Goal: Task Accomplishment & Management: Complete application form

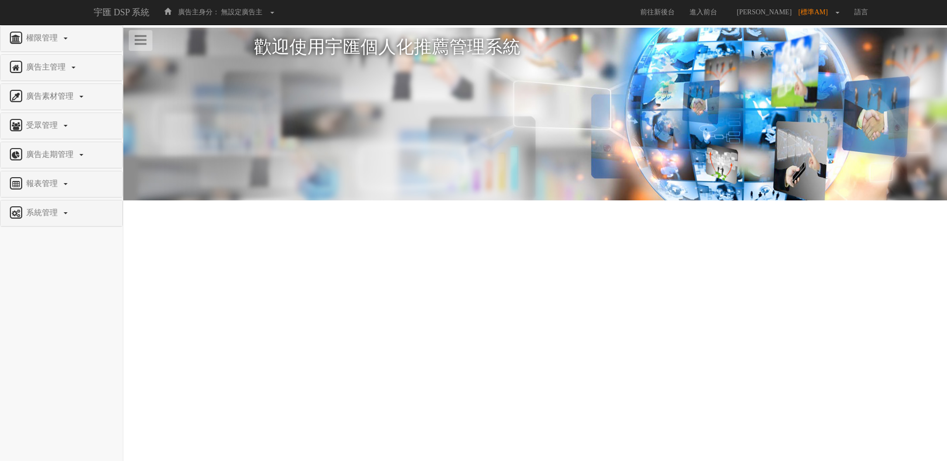
click at [65, 269] on nav "權限管理 新增使用者 修改使用者 廣告主管理 新增廣告主 修改廣告主 廣告主活動 廣告素材管理 廣告素材 素材預約變更 自訂貨架商品 受眾管理 廣告走期管理 …" at bounding box center [61, 242] width 123 height 435
click at [46, 214] on span "系統管理" at bounding box center [43, 212] width 39 height 8
click at [36, 233] on span "廣告驗證設定" at bounding box center [32, 235] width 49 height 7
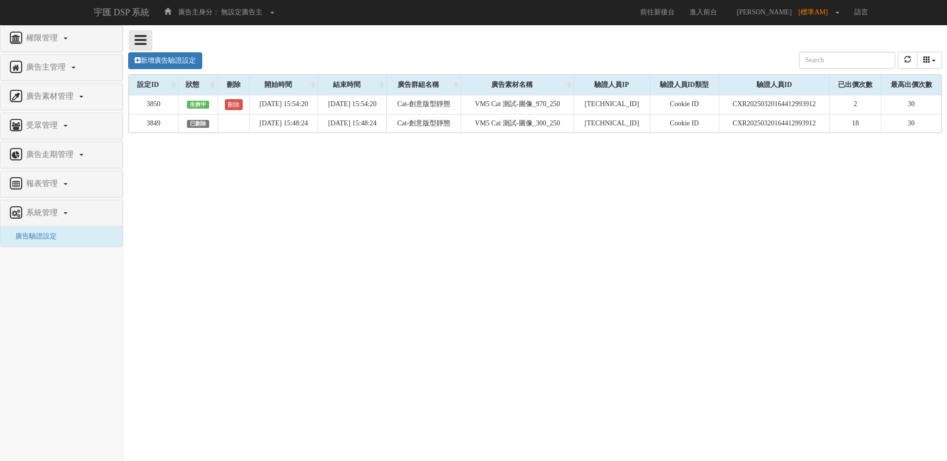
click at [141, 34] on icon at bounding box center [141, 40] width 12 height 14
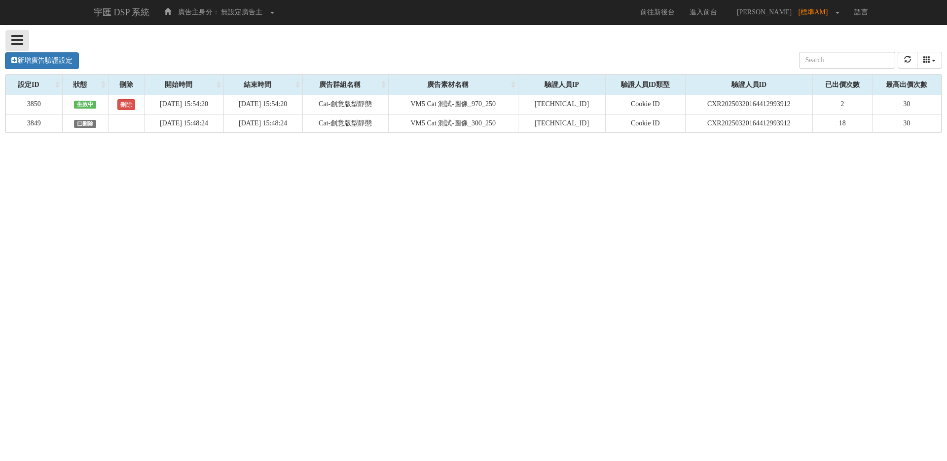
click at [23, 39] on button at bounding box center [17, 40] width 24 height 21
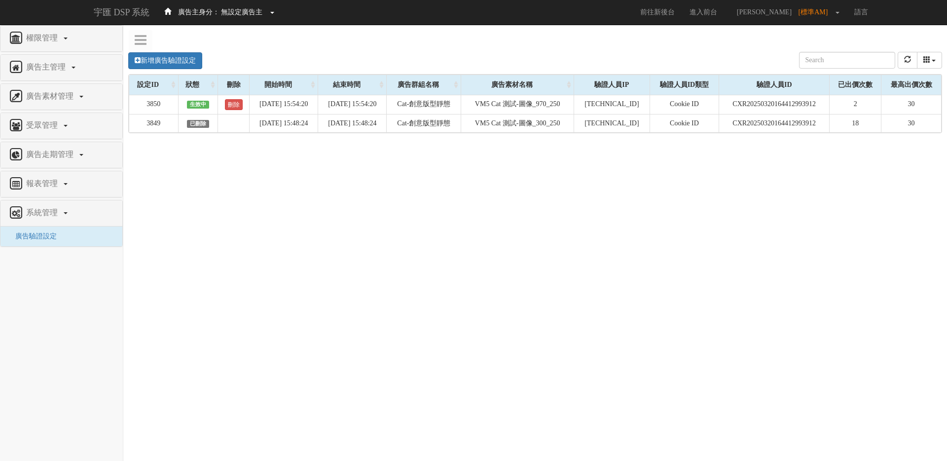
click at [246, 10] on span "無設定廣告主" at bounding box center [241, 11] width 41 height 7
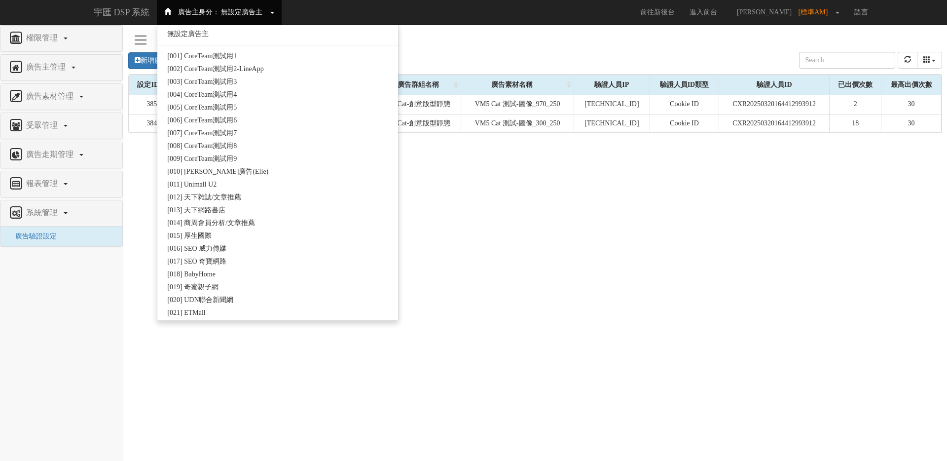
click at [453, 186] on div "新增廣告驗證設定 設定ID 狀態 刪除 開始時間 結束時間 廣告主ID 廣告主名稱 廣告走期ID 廣告走期名稱 廣告群組ID 廣告群組名稱 廣告素材 廣告素材…" at bounding box center [534, 190] width 823 height 296
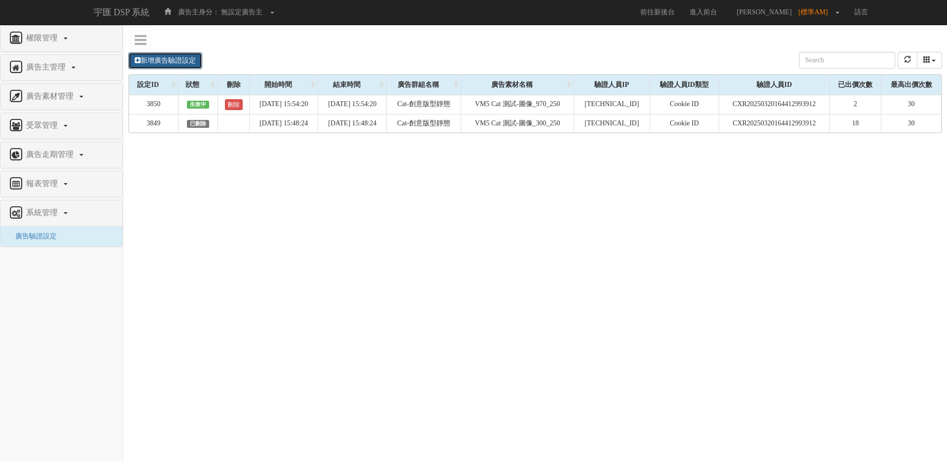
click at [184, 56] on link "新增廣告驗證設定" at bounding box center [165, 60] width 74 height 17
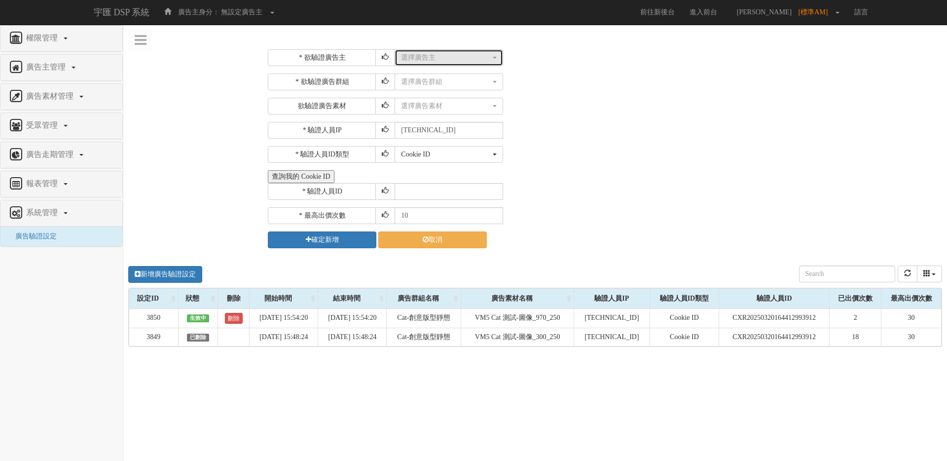
click at [452, 59] on div "選擇廣告主" at bounding box center [446, 58] width 90 height 10
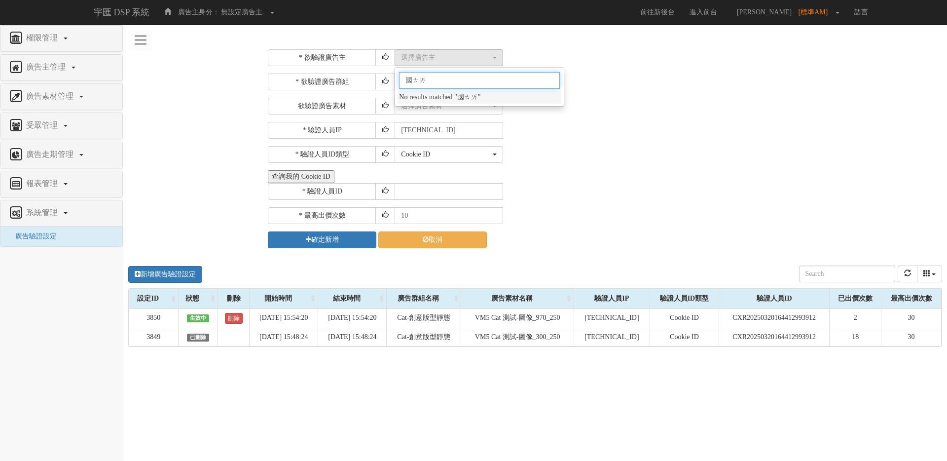
type input "國泰"
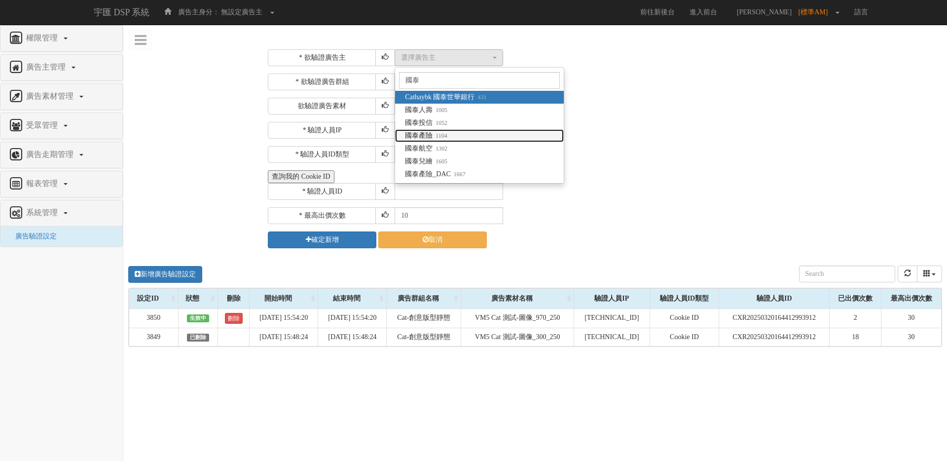
click at [437, 132] on small "1104" at bounding box center [439, 135] width 14 height 7
select select "1104"
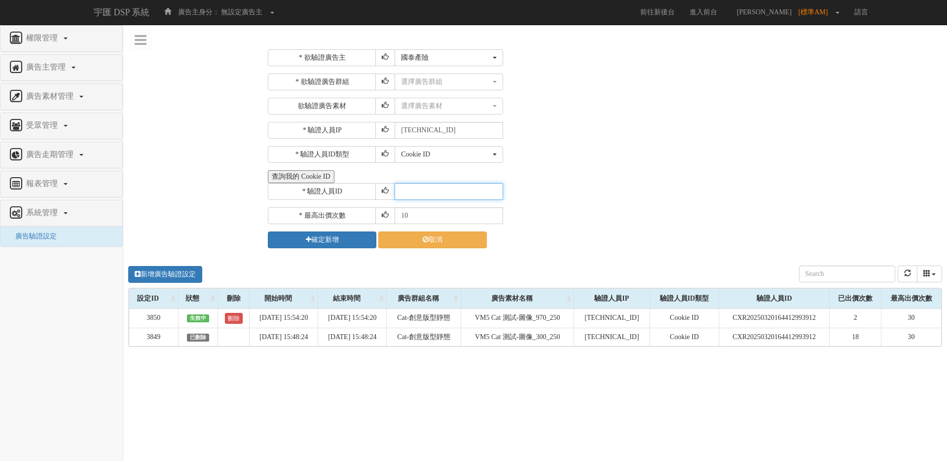
click at [412, 193] on input "text" at bounding box center [448, 191] width 108 height 17
paste input "CYR20250408141540378891"
type input "CYR20250408141540378891"
click at [599, 148] on div "Cookie ID ADID IDFA Cookie ID" at bounding box center [666, 154] width 545 height 17
click at [440, 80] on div "選擇廣告群組" at bounding box center [446, 82] width 90 height 10
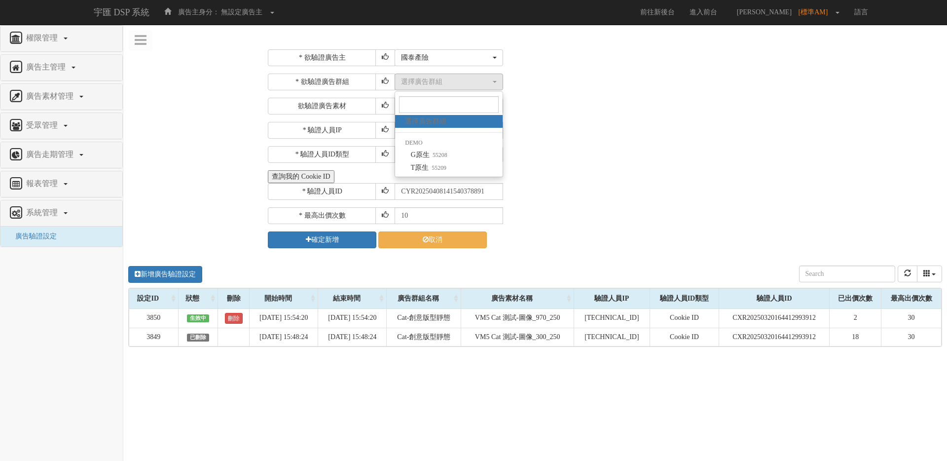
click at [576, 92] on div "* 欲驗證廣告群組 選擇廣告群組 G原生 T原生 選擇廣告群組 選擇廣告群組 DEMO G原生 55208 T原生 55209 欲驗證廣告素材 選擇廣告素材 …" at bounding box center [604, 93] width 672 height 41
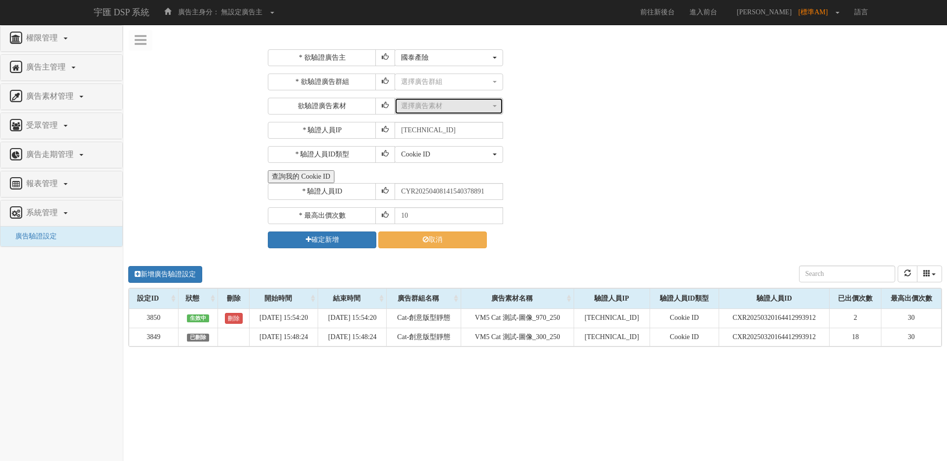
click at [453, 105] on div "選擇廣告素材" at bounding box center [446, 106] width 90 height 10
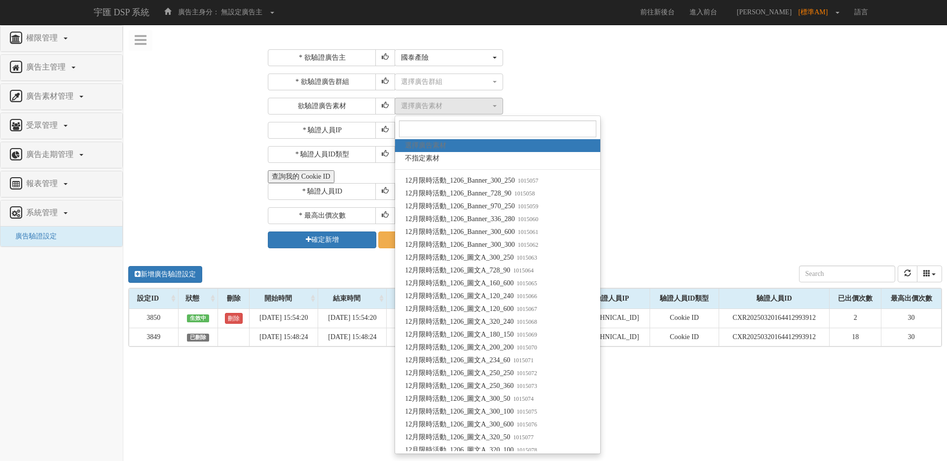
click at [579, 93] on div "* 欲驗證廣告群組 選擇廣告群組 G原生 T原生 選擇廣告群組 選擇廣告群組 DEMO G原生 55208 T原生 55209 欲驗證廣告素材 選擇廣告素材 …" at bounding box center [604, 93] width 672 height 41
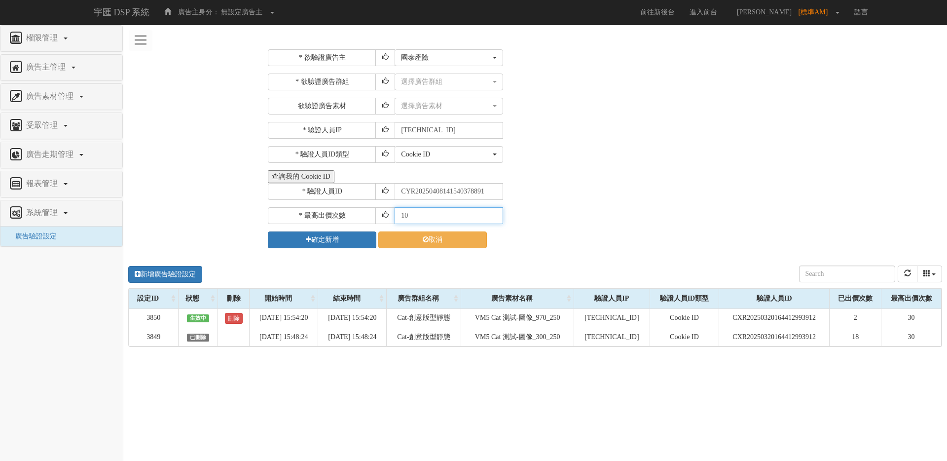
click at [415, 215] on input "10" at bounding box center [448, 215] width 108 height 17
type input "1"
type input "30"
click at [600, 143] on div "* 欲驗證廣告主 選擇廣告主 特力+ 科技紫薇網 Momo 東森EHS Uniqlo EFShop 樂天 屈臣氏Watsons sinyi 信義房屋 S2_B…" at bounding box center [604, 148] width 672 height 199
click at [456, 84] on div "選擇廣告群組" at bounding box center [446, 82] width 90 height 10
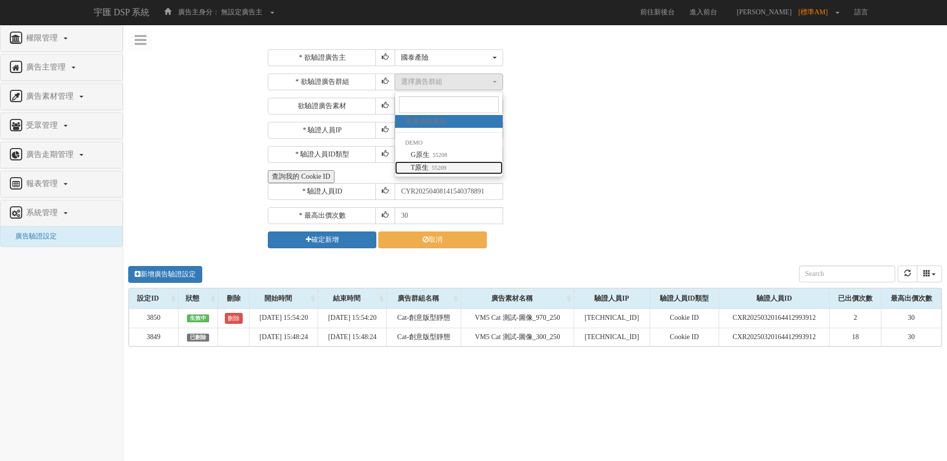
click at [440, 165] on small "55209" at bounding box center [437, 167] width 18 height 7
select select "55209"
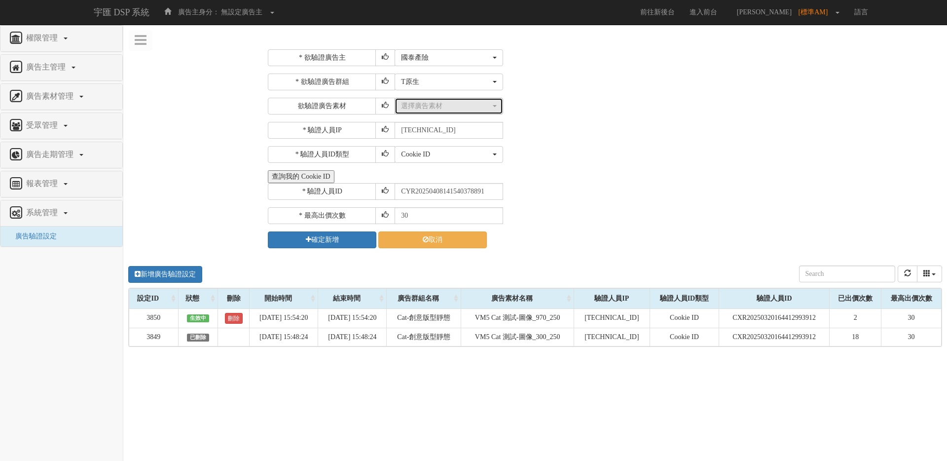
click at [451, 104] on div "選擇廣告素材" at bounding box center [446, 106] width 90 height 10
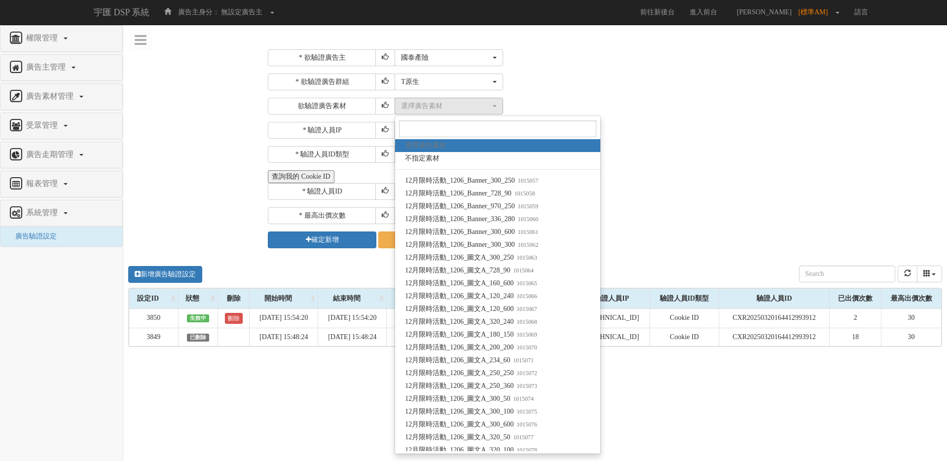
click at [603, 56] on div "選擇廣告主 特力+ 科技紫薇網 Momo 東森EHS Uniqlo EFShop 樂天 屈臣氏Watsons sinyi 信義房屋 S2_Brands白蘭氏 …" at bounding box center [666, 57] width 545 height 17
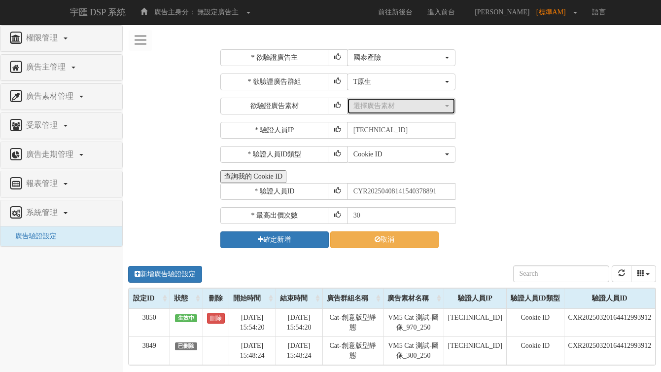
click at [429, 112] on button "選擇廣告素材" at bounding box center [401, 106] width 108 height 17
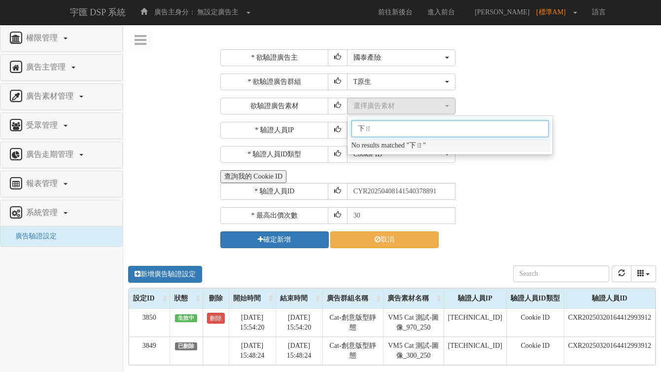
type input "夏日"
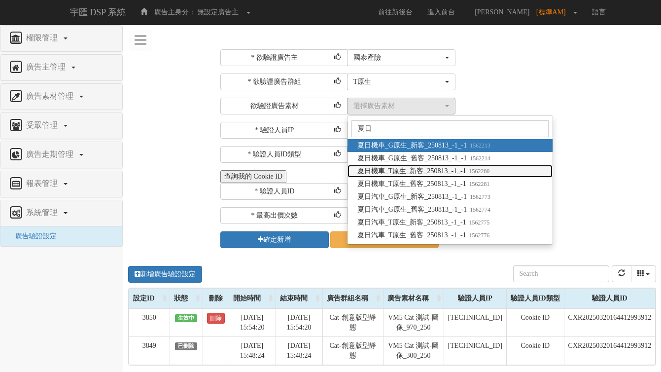
click at [404, 168] on span "夏日機車_T原生_新客_250813_-1_-1 1562280" at bounding box center [423, 171] width 132 height 10
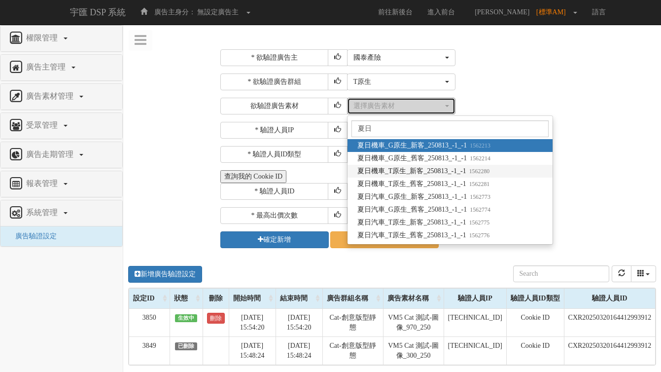
select select "1562280"
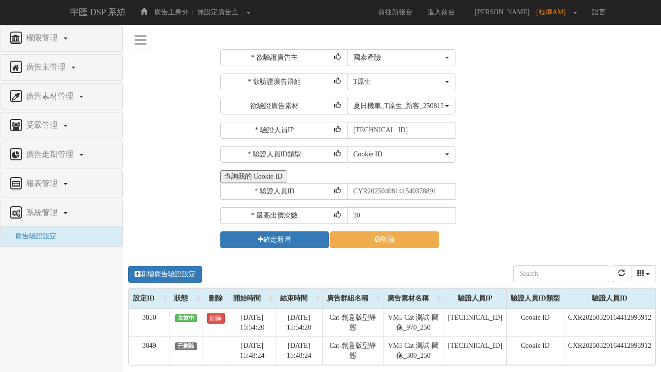
click at [499, 115] on div "* 欲驗證廣告主 選擇廣告主 特力+ 科技紫薇網 Momo 東森EHS Uniqlo EFShop 樂天 屈臣氏Watsons sinyi 信義房屋 S2_B…" at bounding box center [436, 148] width 433 height 199
click at [293, 244] on button "確定新增" at bounding box center [274, 239] width 108 height 17
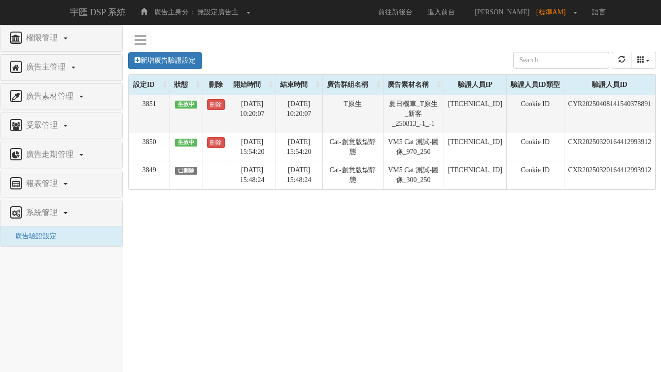
click at [393, 106] on td "夏日機車_T原生_新客_250813_-1_-1" at bounding box center [413, 114] width 61 height 38
click at [210, 102] on link "刪除" at bounding box center [216, 104] width 18 height 11
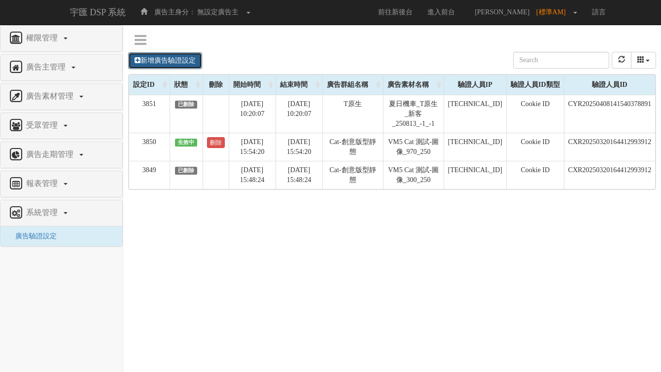
click at [177, 63] on link "新增廣告驗證設定" at bounding box center [165, 60] width 74 height 17
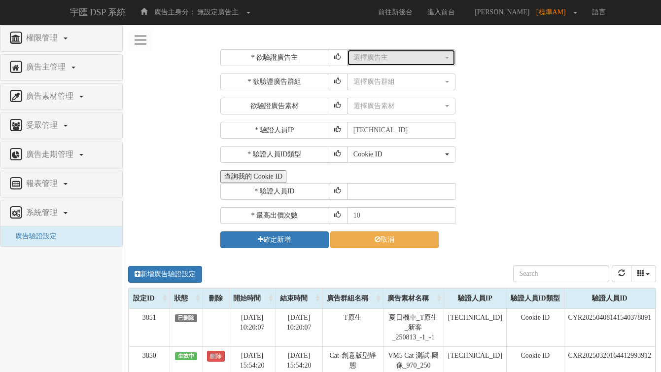
click at [396, 60] on div "選擇廣告主" at bounding box center [399, 58] width 90 height 10
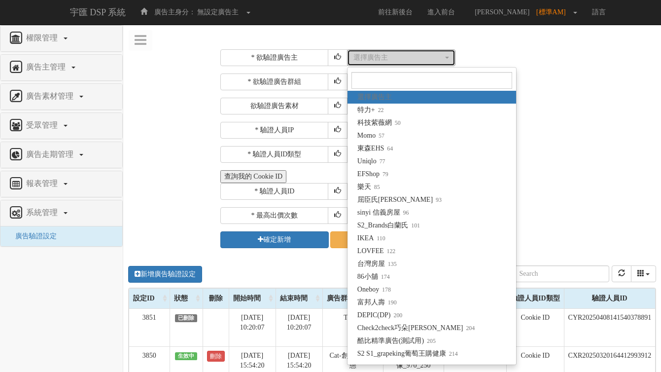
click at [396, 60] on div "選擇廣告主" at bounding box center [399, 58] width 90 height 10
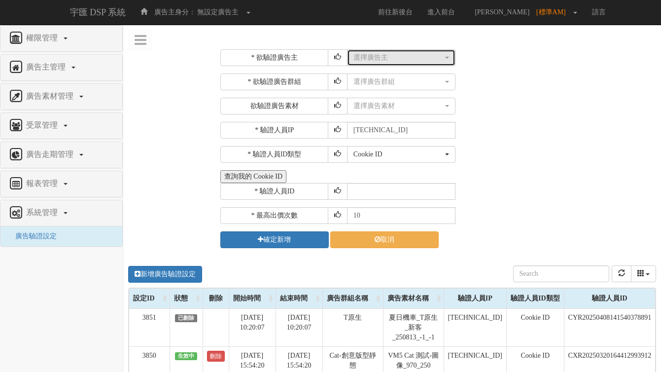
click at [397, 53] on div "選擇廣告主" at bounding box center [399, 58] width 90 height 10
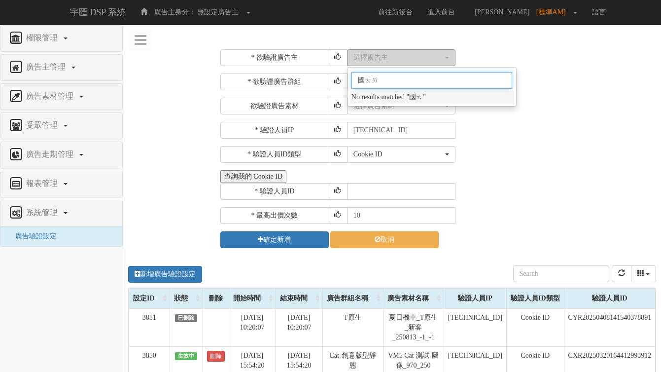
type input "國泰"
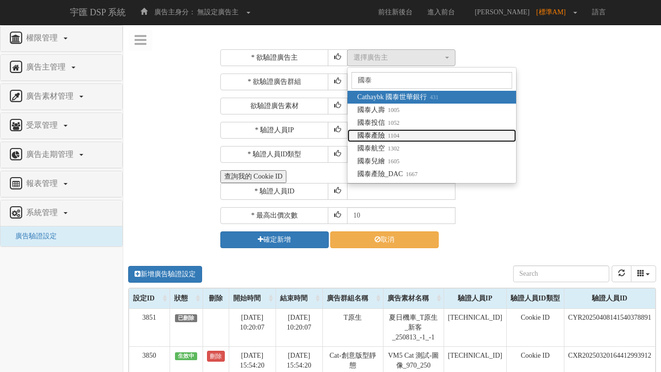
click at [393, 129] on link "國泰產險 1104" at bounding box center [432, 135] width 169 height 13
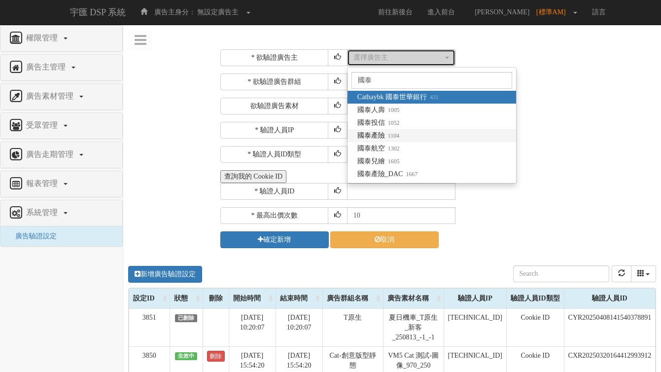
select select "1104"
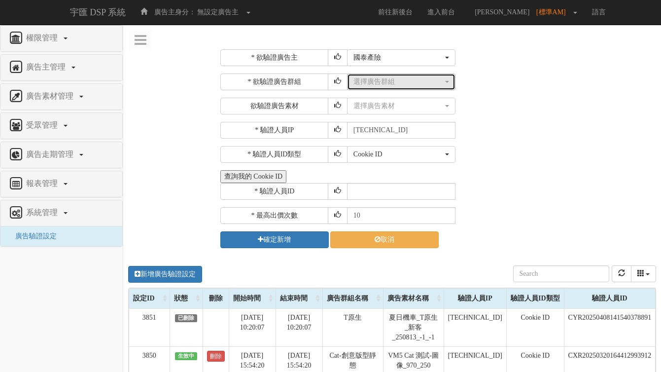
click at [397, 79] on div "選擇廣告群組" at bounding box center [399, 82] width 90 height 10
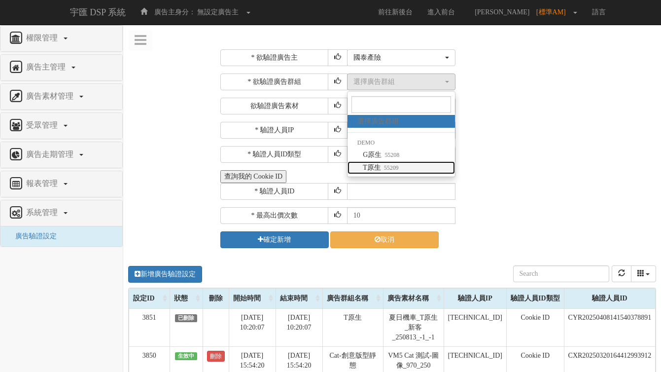
click at [382, 163] on span "T原生 55209" at bounding box center [381, 168] width 36 height 10
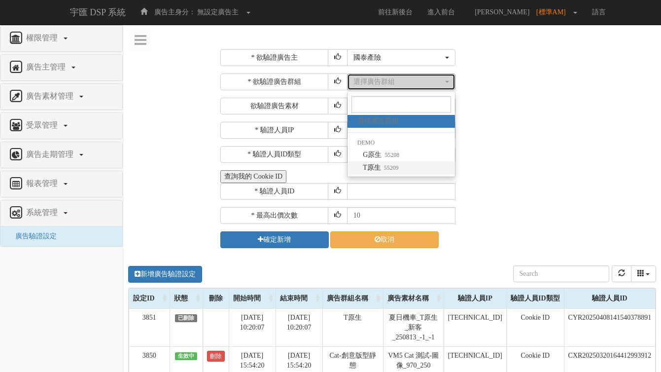
select select "55209"
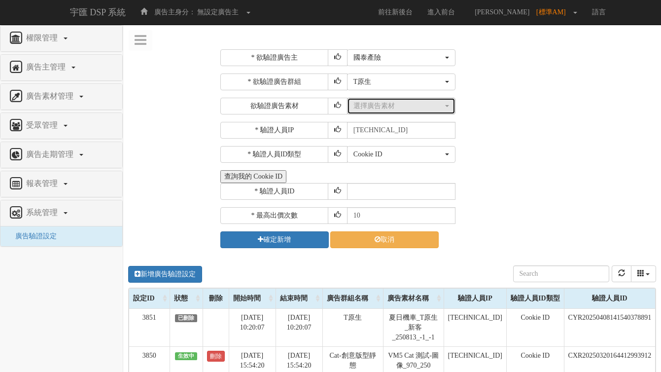
click at [397, 104] on div "選擇廣告素材" at bounding box center [399, 106] width 90 height 10
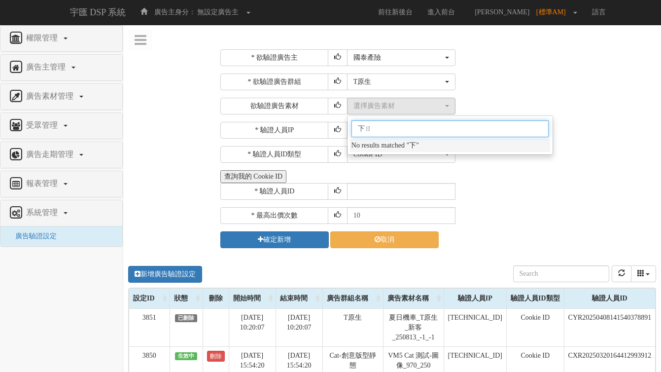
type input "夏日"
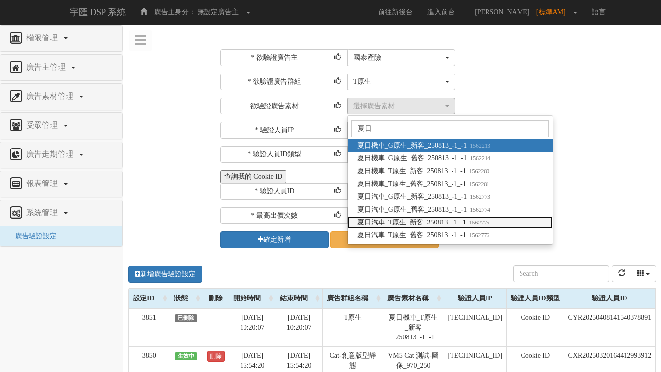
click at [395, 223] on span "夏日汽車_T原生_新客_250813_-1_-1 1562775" at bounding box center [423, 222] width 132 height 10
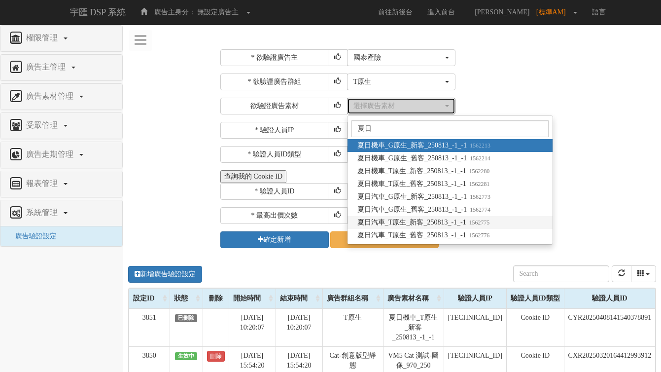
select select "1562775"
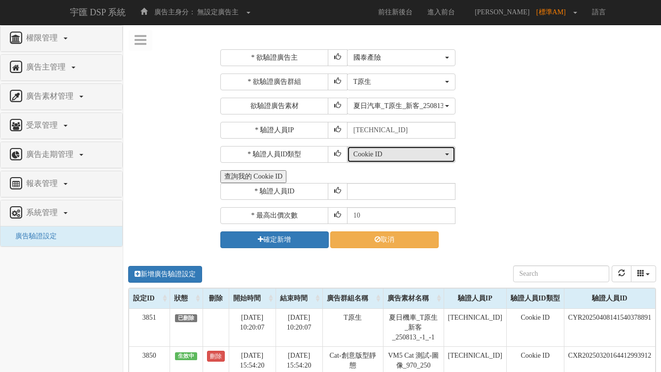
click at [432, 154] on div "Cookie ID" at bounding box center [399, 154] width 90 height 10
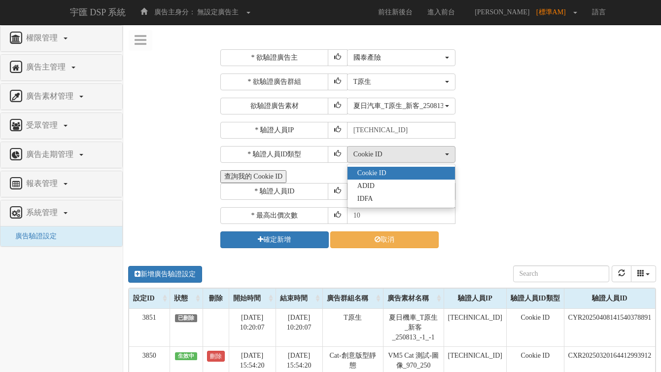
click at [495, 126] on div "* 驗證人員IP 211.72.129.170" at bounding box center [436, 130] width 433 height 17
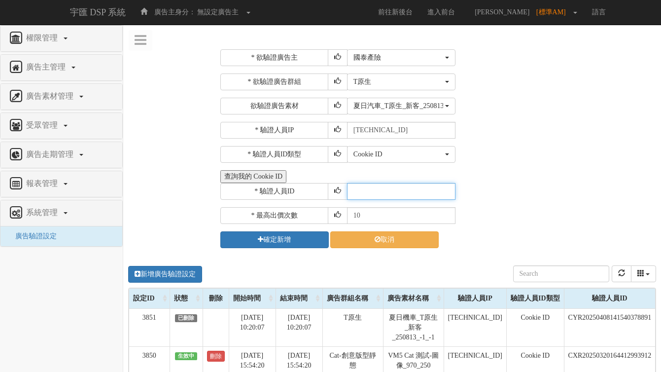
click at [397, 186] on input "text" at bounding box center [401, 191] width 108 height 17
paste input "CYR20250408141540378891"
type input "CYR20250408141540378891"
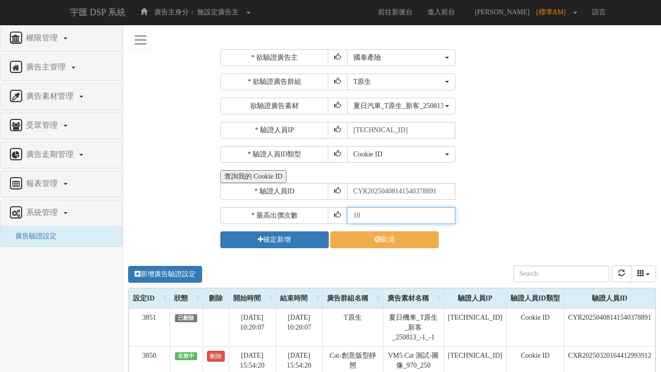
click at [380, 212] on input "10" at bounding box center [401, 215] width 108 height 17
type input "1"
type input "30"
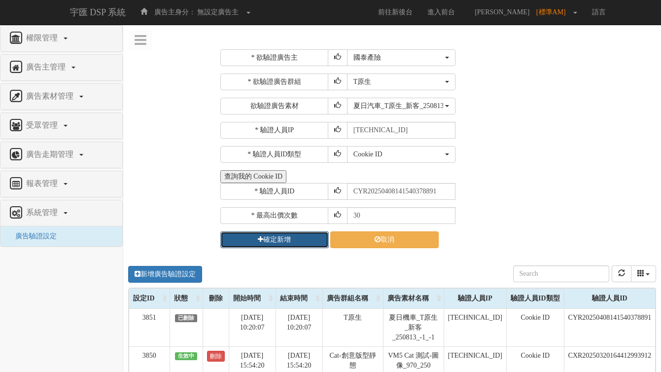
click at [310, 241] on button "確定新增" at bounding box center [274, 239] width 108 height 17
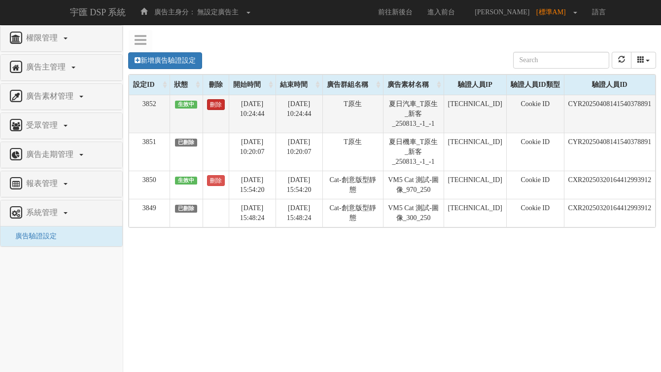
click at [212, 103] on link "刪除" at bounding box center [216, 104] width 18 height 11
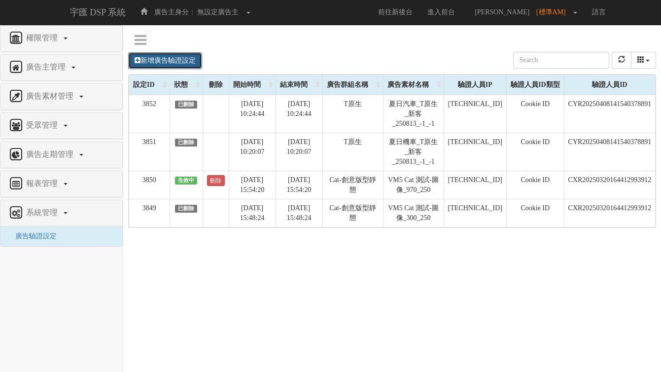
click at [153, 56] on link "新增廣告驗證設定" at bounding box center [165, 60] width 74 height 17
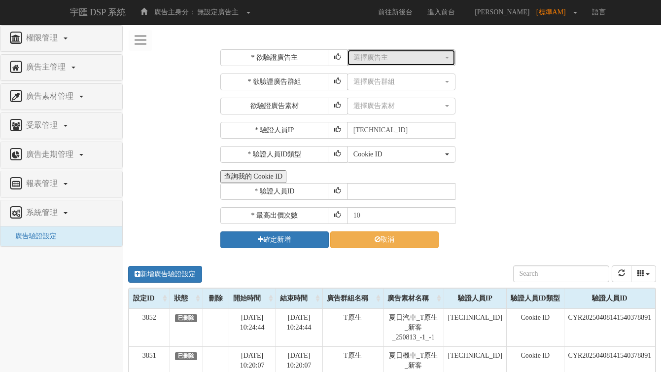
click at [384, 58] on div "選擇廣告主" at bounding box center [399, 58] width 90 height 10
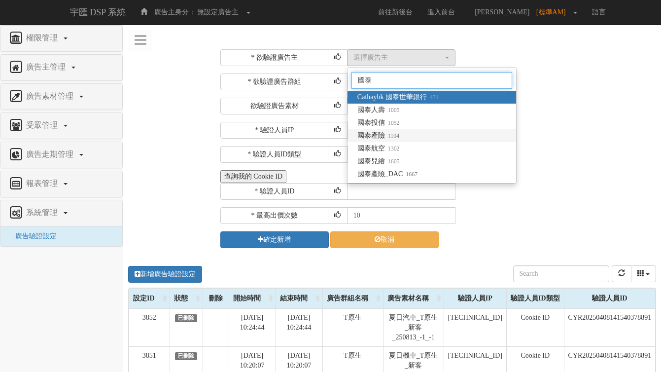
type input "國泰"
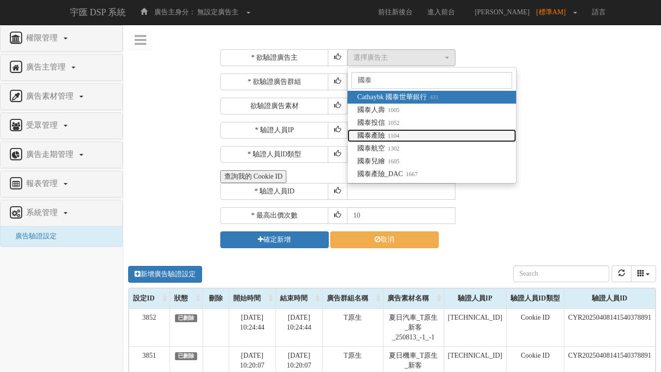
click at [386, 135] on small "1104" at bounding box center [392, 135] width 14 height 7
select select "1104"
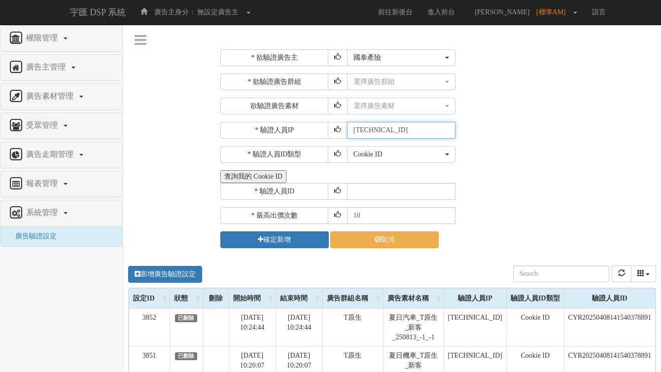
click at [386, 134] on input "[TECHNICAL_ID]" at bounding box center [401, 130] width 108 height 17
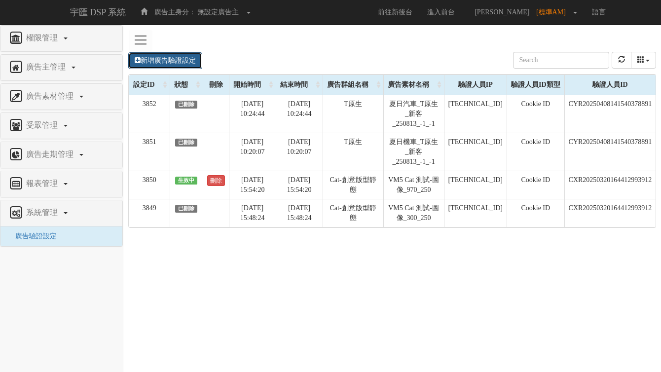
click at [169, 57] on link "新增廣告驗證設定" at bounding box center [165, 60] width 74 height 17
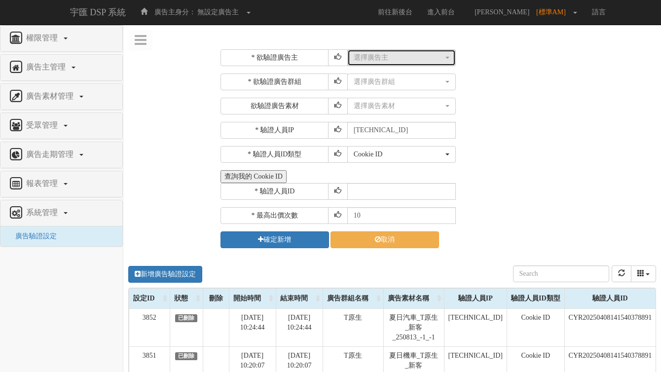
click at [371, 56] on div "選擇廣告主" at bounding box center [399, 58] width 90 height 10
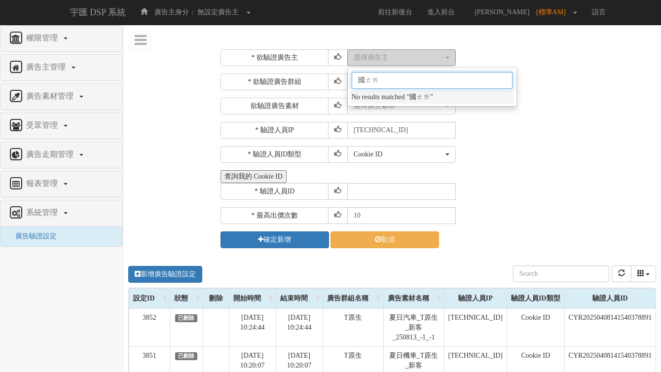
type input "國泰"
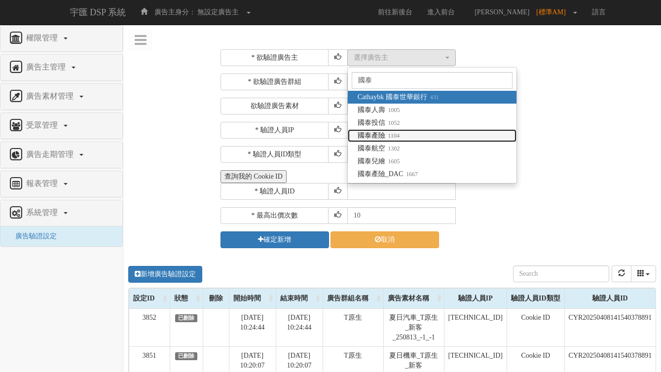
click at [387, 139] on small "1104" at bounding box center [392, 135] width 14 height 7
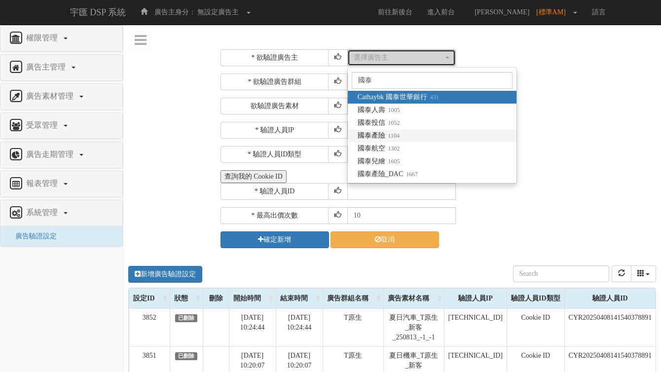
select select "1104"
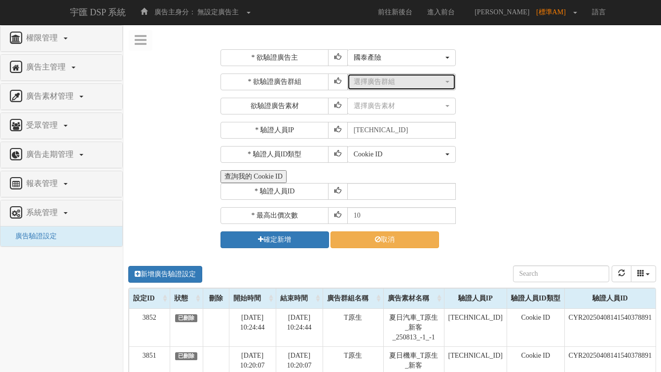
click at [411, 85] on div "選擇廣告群組" at bounding box center [399, 82] width 90 height 10
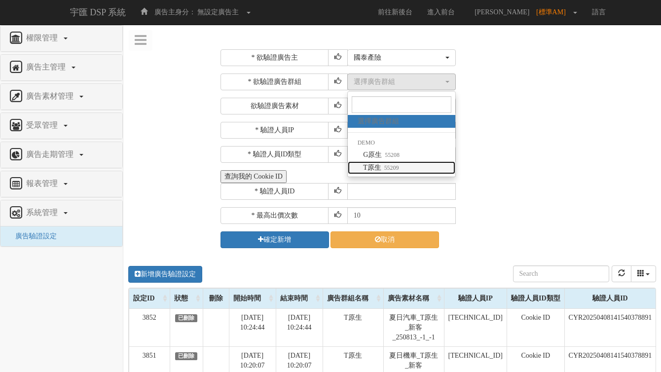
click at [387, 171] on small "55209" at bounding box center [390, 167] width 18 height 7
select select "55209"
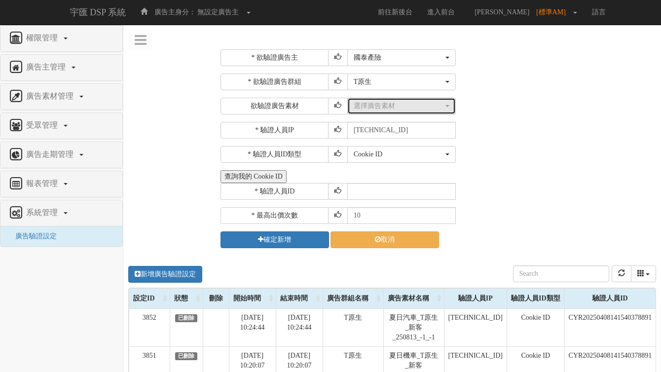
click at [390, 105] on div "選擇廣告素材" at bounding box center [399, 106] width 90 height 10
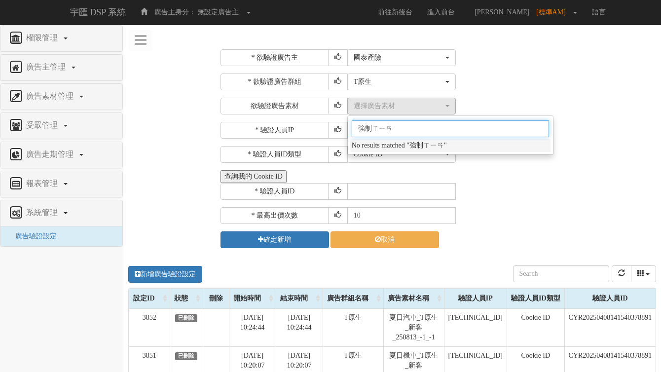
type input "強制險"
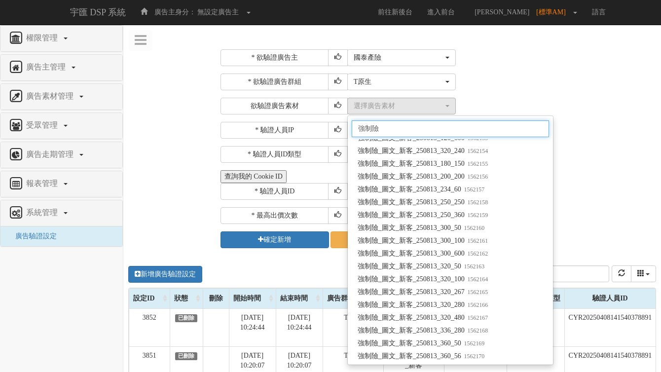
scroll to position [9456, 0]
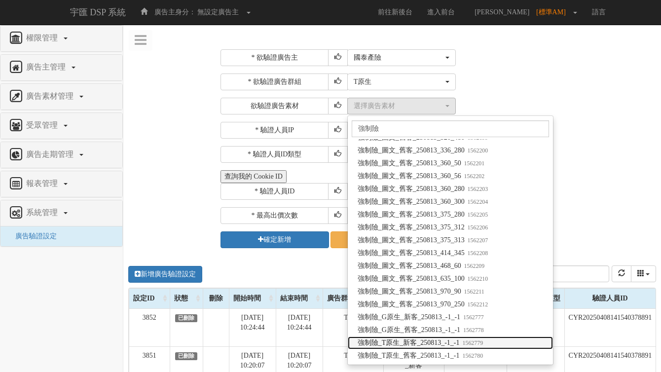
click at [400, 346] on span "強制險_T原生_新客_250813_-1_-1 1562779" at bounding box center [419, 343] width 125 height 10
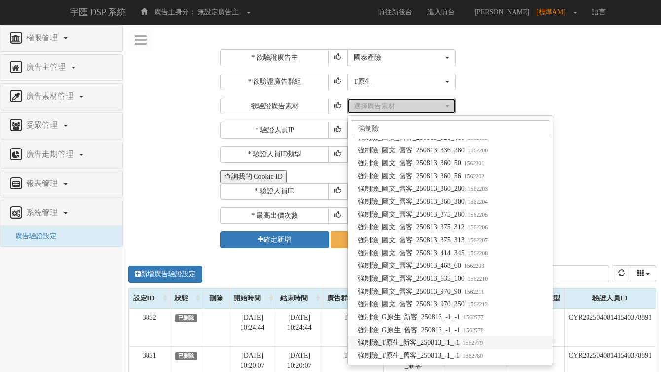
select select "1562779"
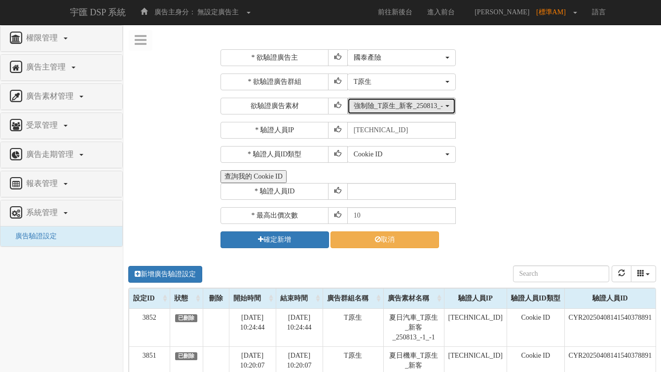
scroll to position [0, 0]
click at [258, 173] on button "查詢我的 Cookie ID" at bounding box center [253, 176] width 66 height 13
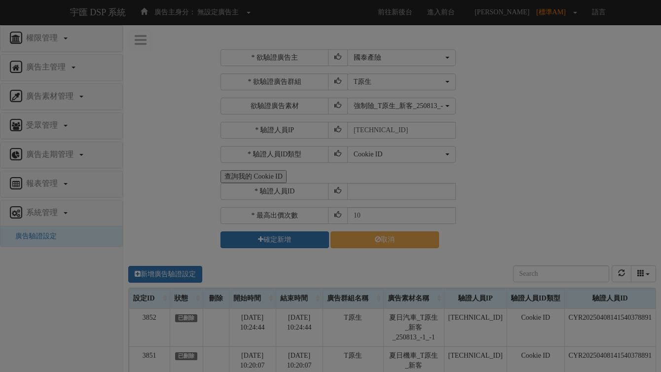
select select "1104"
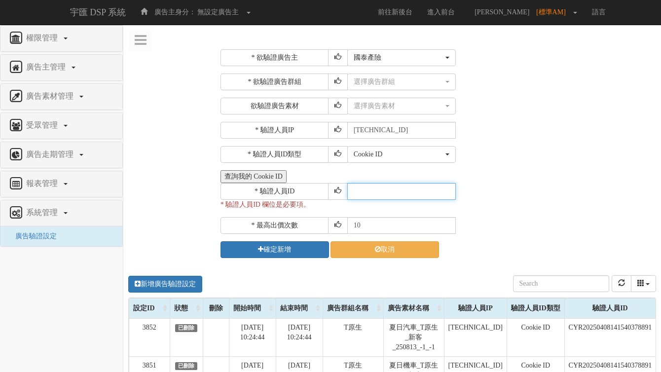
click at [376, 191] on input "text" at bounding box center [401, 191] width 108 height 17
paste input "CYR20250408141540378891"
type input "CYR20250408141540378891"
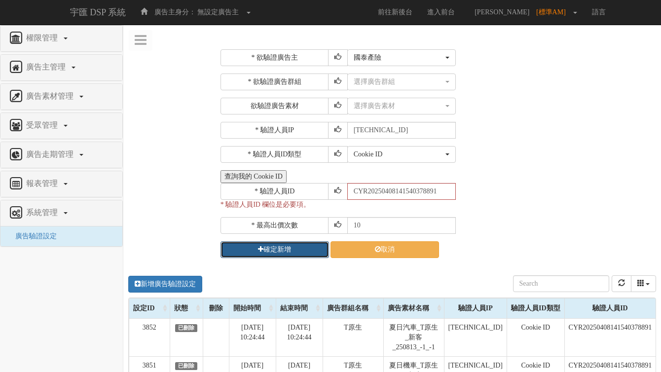
click at [290, 246] on button "確定新增" at bounding box center [274, 249] width 108 height 17
select select "1104"
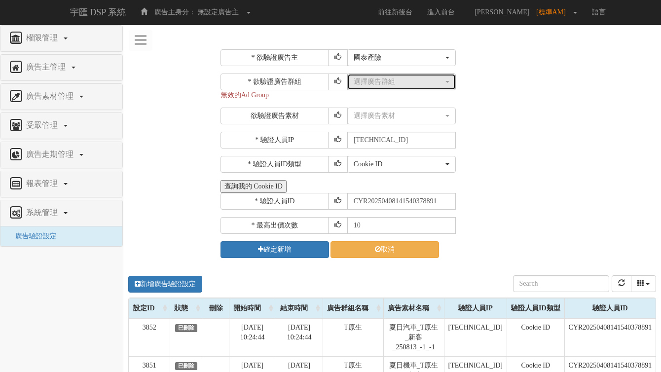
click at [374, 79] on div "選擇廣告群組" at bounding box center [399, 82] width 90 height 10
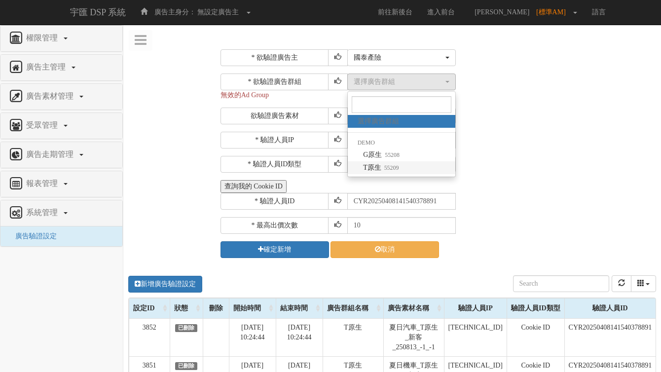
click at [382, 165] on small "55209" at bounding box center [390, 167] width 18 height 7
select select "55209"
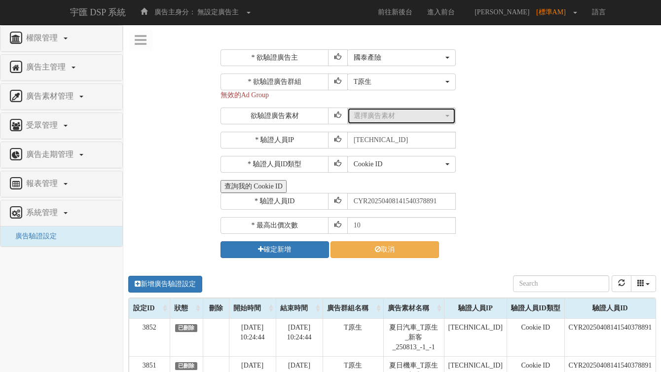
click at [409, 111] on div "選擇廣告素材" at bounding box center [399, 116] width 90 height 10
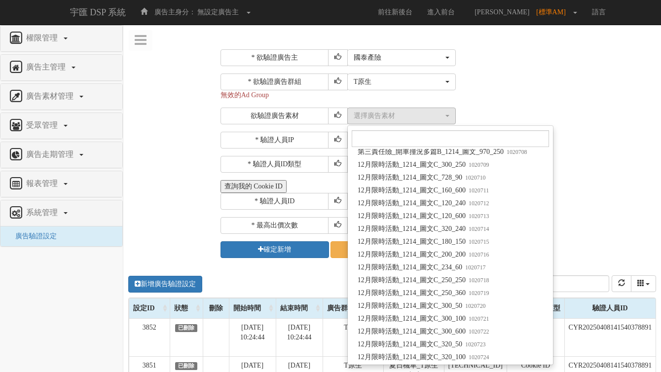
scroll to position [3050, 0]
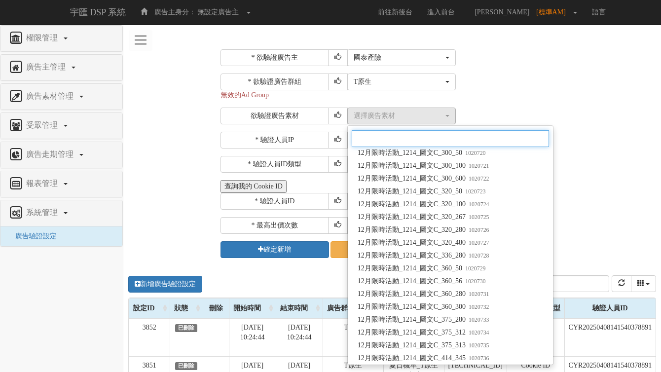
click at [493, 144] on input "Search" at bounding box center [450, 138] width 197 height 17
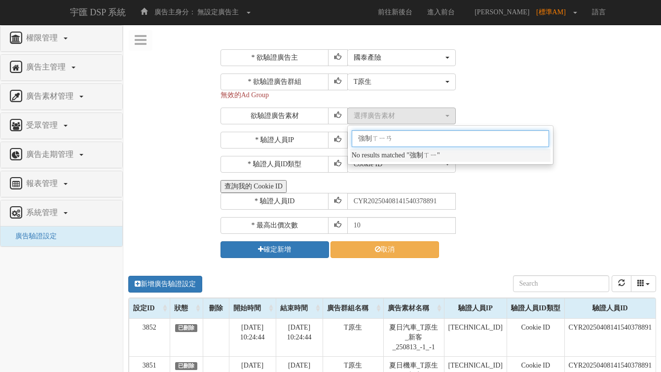
type input "強制險"
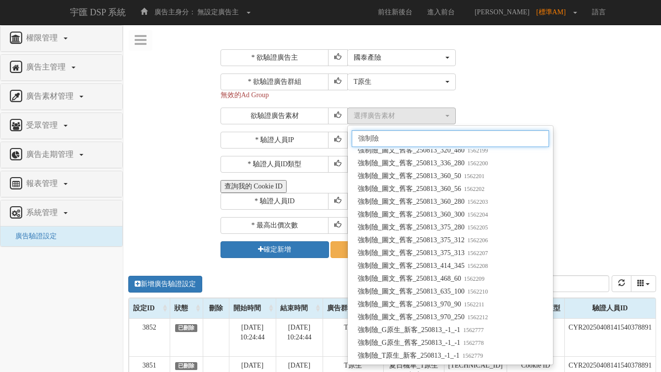
scroll to position [9466, 0]
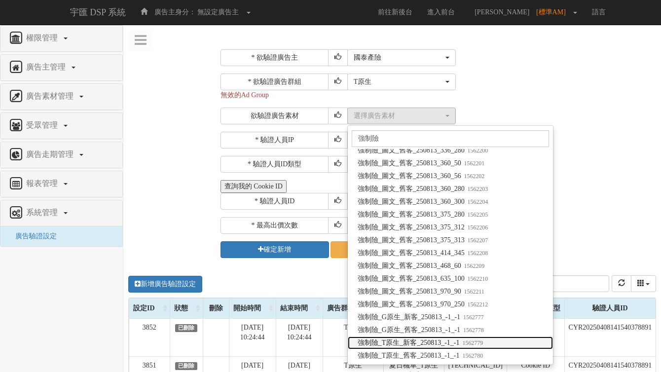
click at [397, 341] on span "強制險_T原生_新客_250813_-1_-1 1562779" at bounding box center [419, 343] width 125 height 10
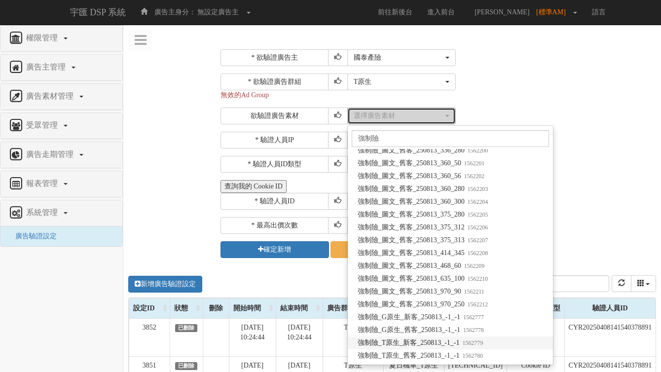
select select "1562779"
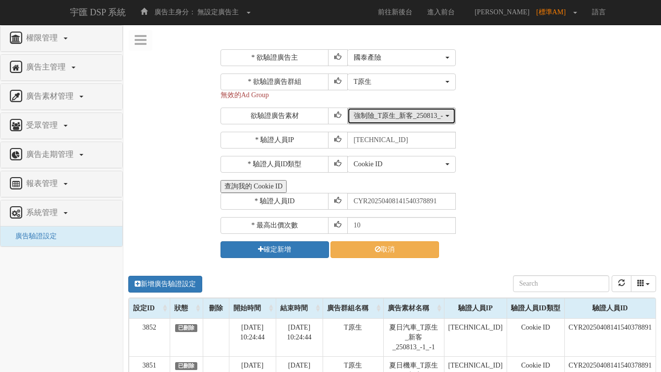
scroll to position [0, 0]
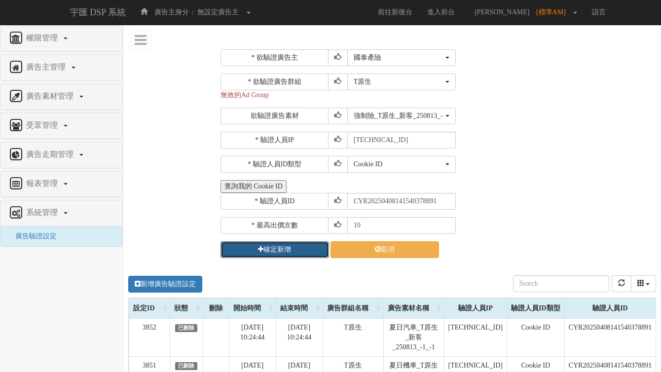
click at [304, 245] on button "確定新增" at bounding box center [274, 249] width 108 height 17
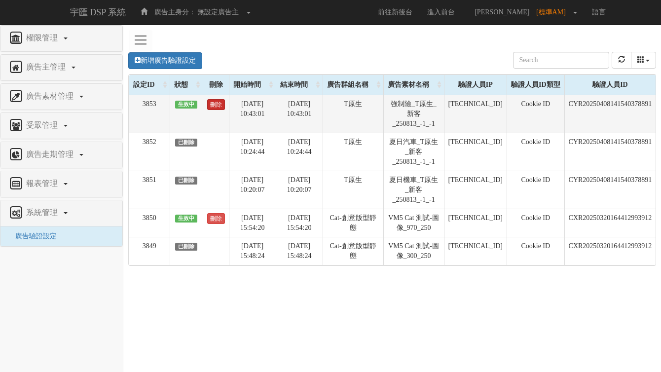
click at [213, 105] on link "刪除" at bounding box center [216, 104] width 18 height 11
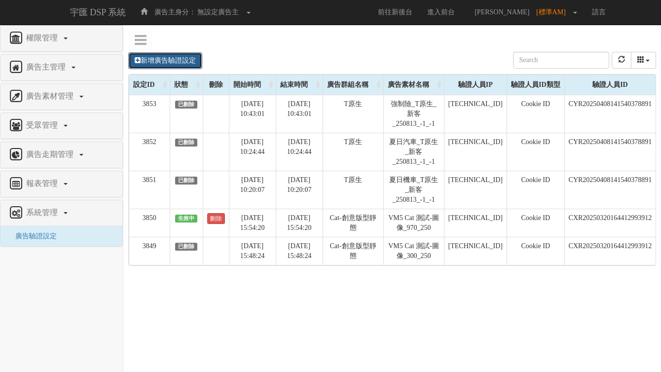
click at [179, 58] on link "新增廣告驗證設定" at bounding box center [165, 60] width 74 height 17
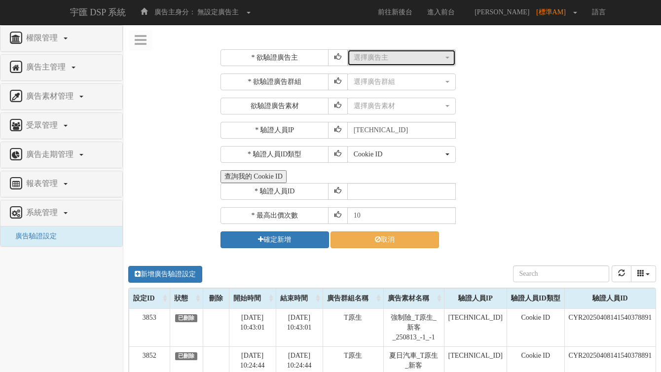
click at [387, 57] on div "選擇廣告主" at bounding box center [399, 58] width 90 height 10
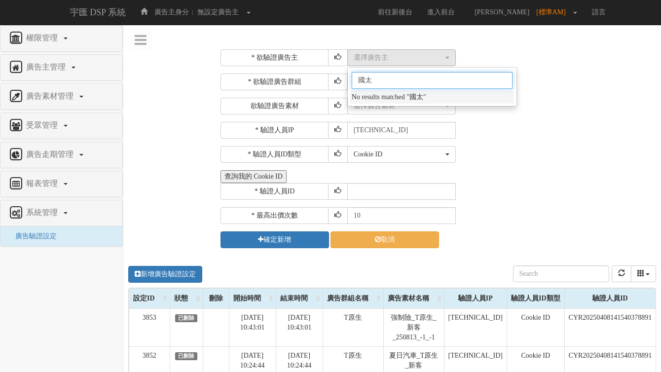
type input "國"
type input "國泰產"
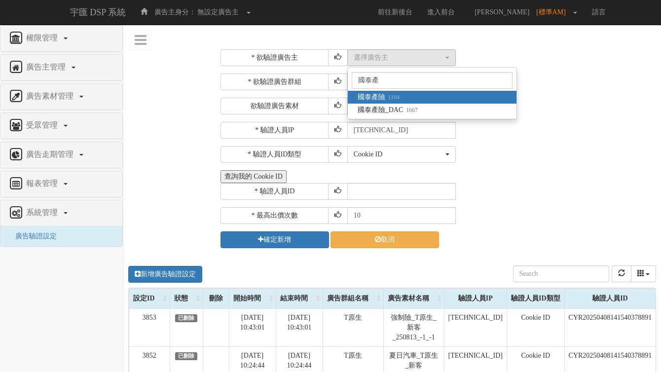
click at [388, 98] on small "1104" at bounding box center [392, 97] width 14 height 7
select select "1104"
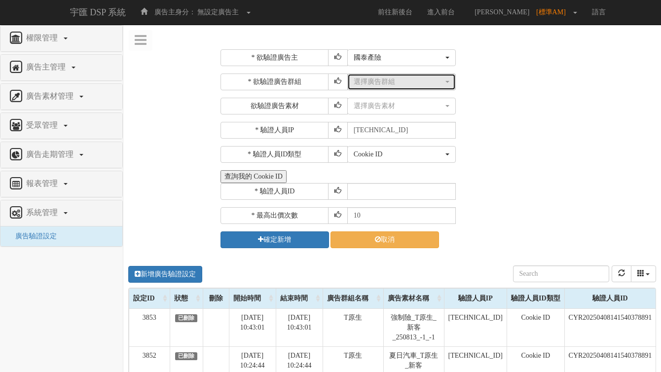
click at [388, 83] on div "選擇廣告群組" at bounding box center [399, 82] width 90 height 10
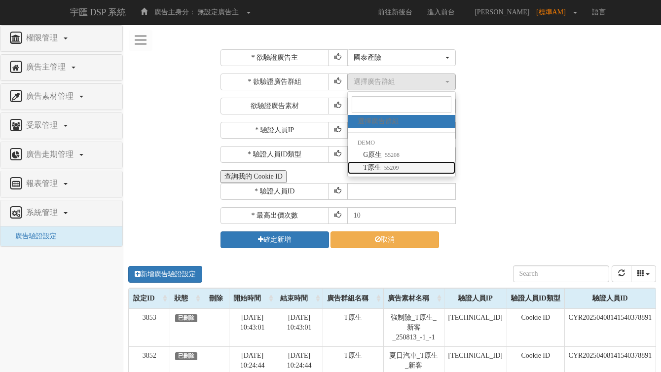
click at [382, 162] on link "T原生 55209" at bounding box center [401, 167] width 107 height 13
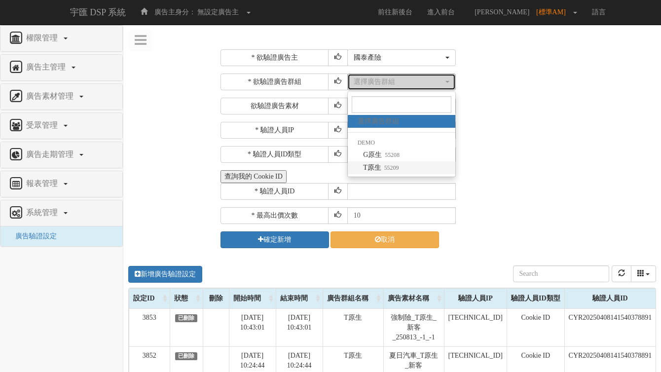
select select "55209"
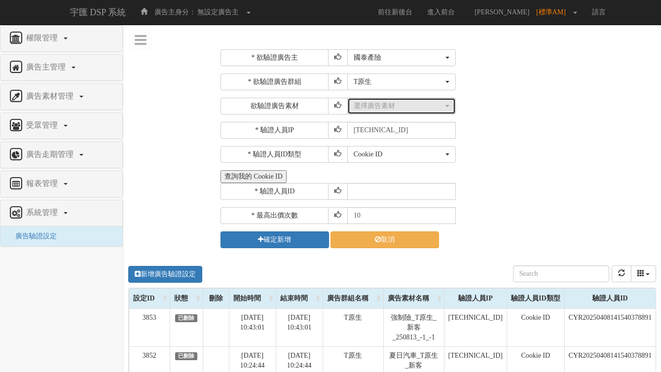
click at [393, 105] on div "選擇廣告素材" at bounding box center [399, 106] width 90 height 10
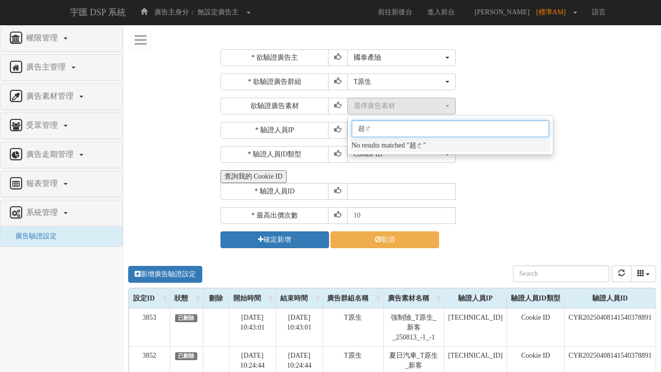
type input "超額"
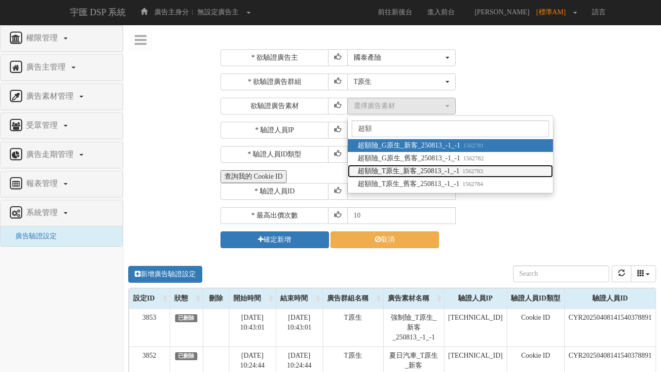
click at [414, 171] on span "超額險_T原生_新客_250813_-1_-1 1562783" at bounding box center [419, 171] width 125 height 10
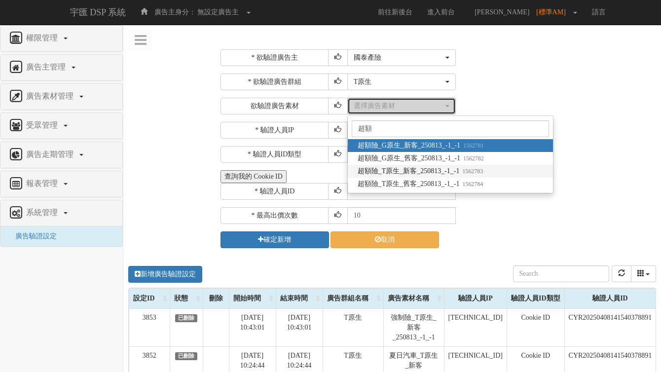
select select "1562783"
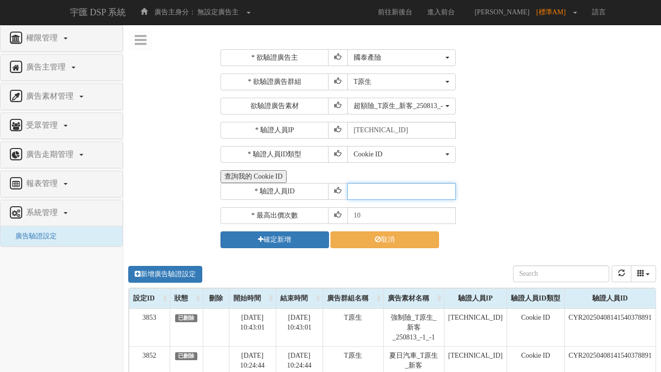
click at [369, 188] on input "text" at bounding box center [401, 191] width 108 height 17
paste input "CYR20250408141540378891"
type input "CYR20250408141540378891"
click at [487, 171] on div "查詢我的 Cookie ID" at bounding box center [436, 176] width 433 height 13
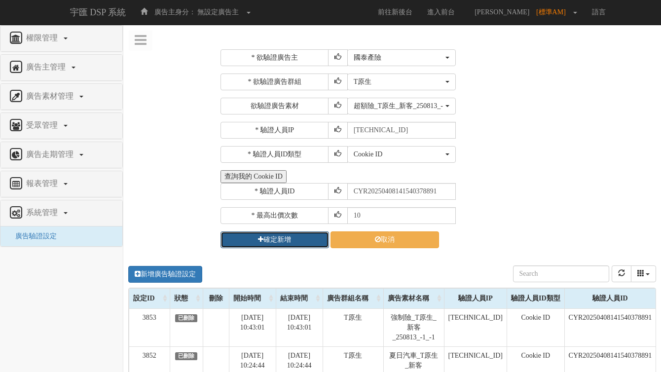
click at [285, 235] on button "確定新增" at bounding box center [274, 239] width 108 height 17
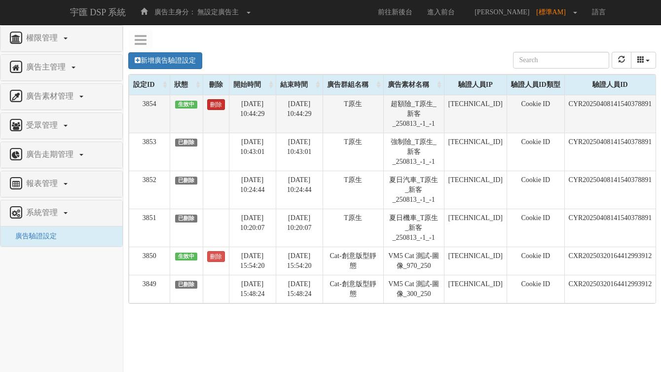
click at [220, 105] on link "刪除" at bounding box center [216, 104] width 18 height 11
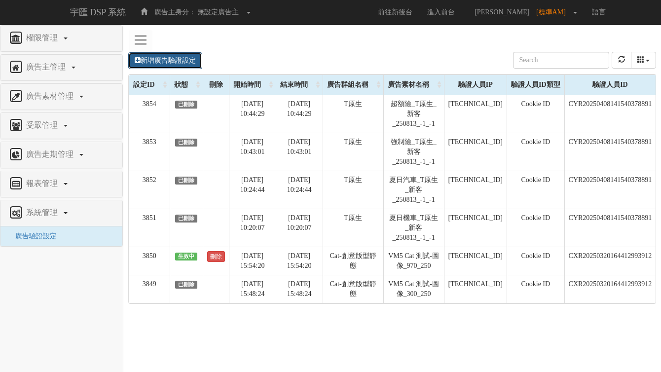
click at [182, 62] on link "新增廣告驗證設定" at bounding box center [165, 60] width 74 height 17
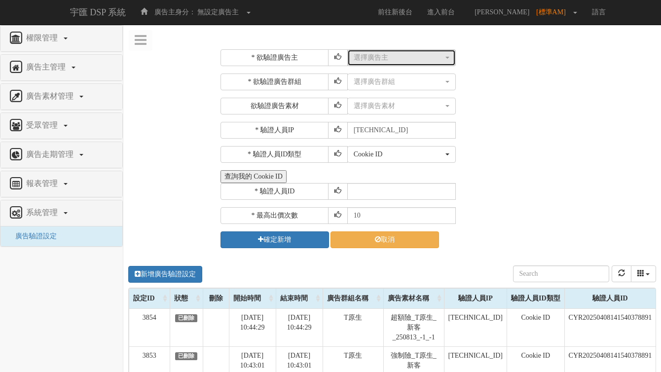
click at [399, 65] on button "選擇廣告主" at bounding box center [401, 57] width 108 height 17
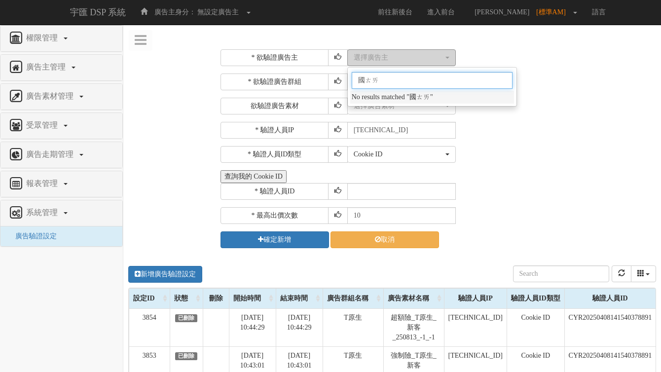
type input "國泰"
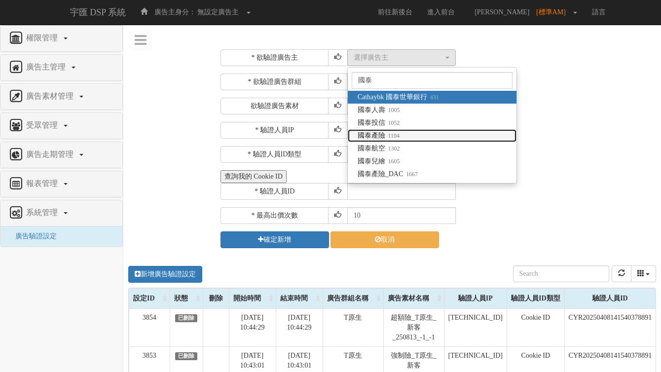
click at [389, 133] on small "1104" at bounding box center [392, 135] width 14 height 7
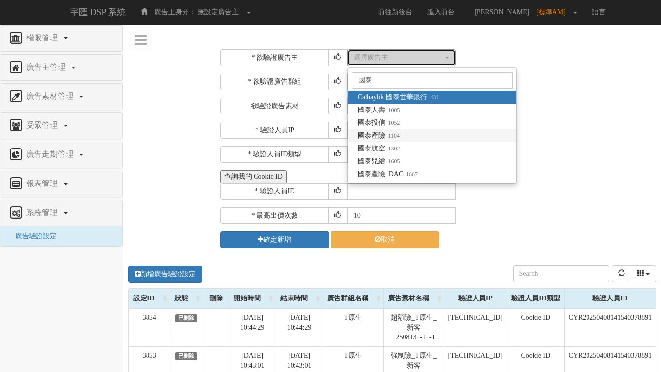
select select "1104"
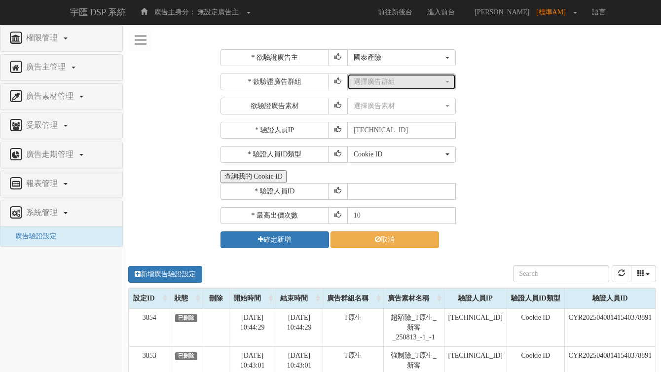
click at [396, 81] on div "選擇廣告群組" at bounding box center [399, 82] width 90 height 10
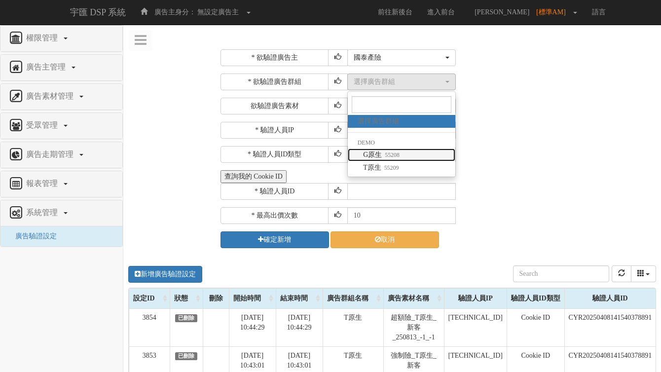
click at [388, 152] on small "55208" at bounding box center [391, 154] width 18 height 7
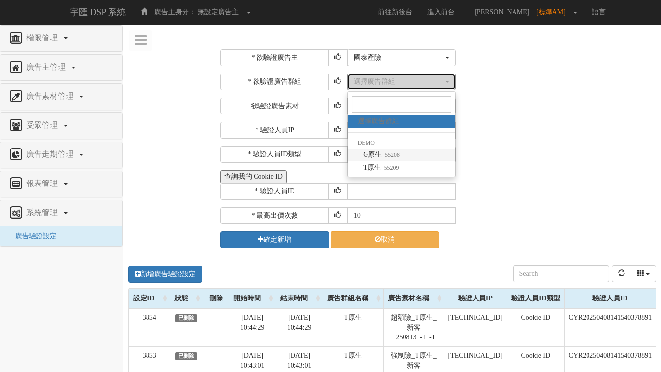
select select "55208"
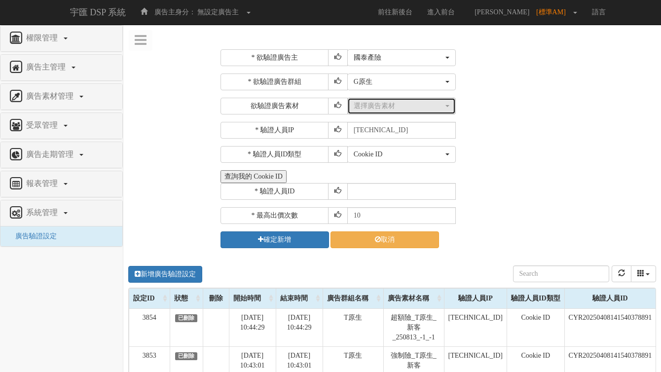
click at [394, 104] on div "選擇廣告素材" at bounding box center [399, 106] width 90 height 10
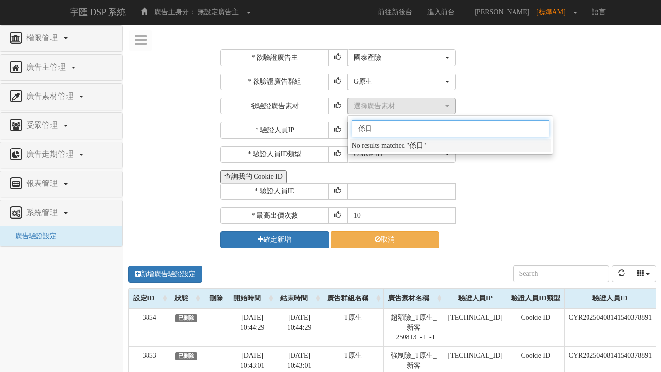
type input "係"
type input "夏日"
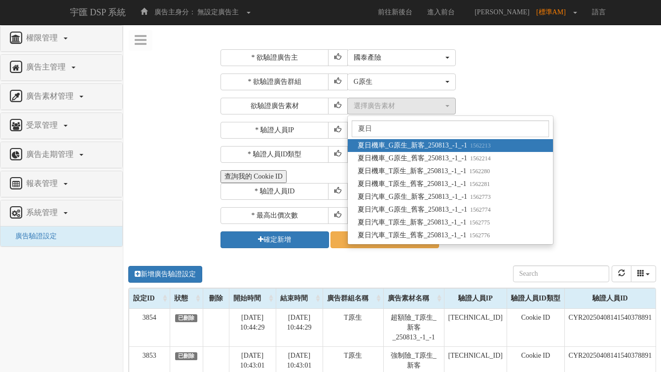
click at [397, 146] on span "夏日機車_G原生_新客_250813_-1_-1 1562213" at bounding box center [423, 146] width 133 height 10
select select "1562213"
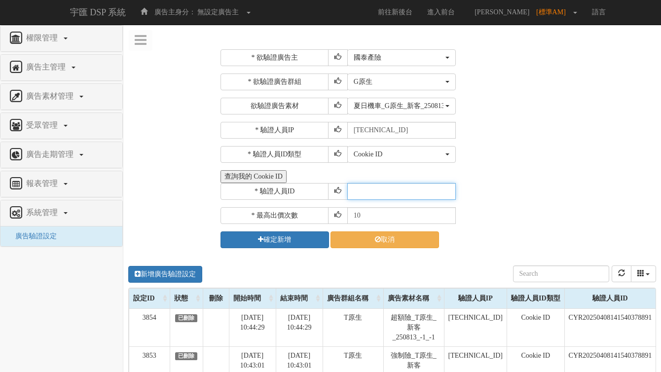
click at [385, 189] on input "text" at bounding box center [401, 191] width 108 height 17
paste input "CYR20250408141540378891"
type input "CYR20250408141540378891"
click at [537, 154] on div "Cookie ID ADID IDFA Cookie ID" at bounding box center [500, 154] width 306 height 17
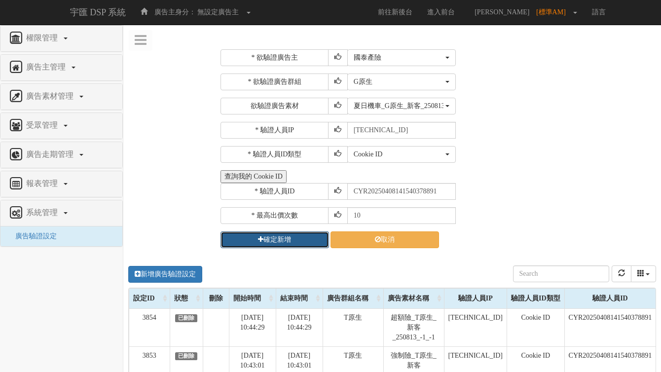
click at [282, 244] on button "確定新增" at bounding box center [274, 239] width 108 height 17
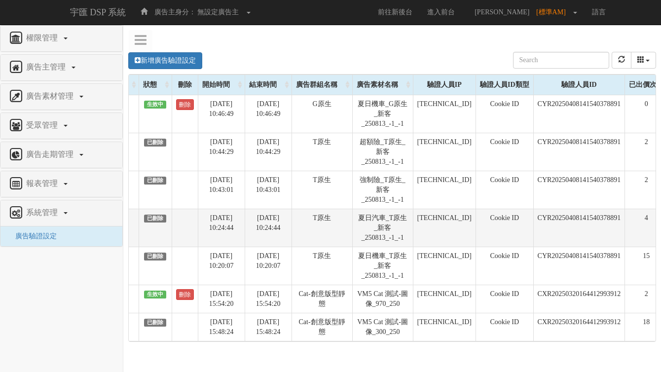
scroll to position [0, 91]
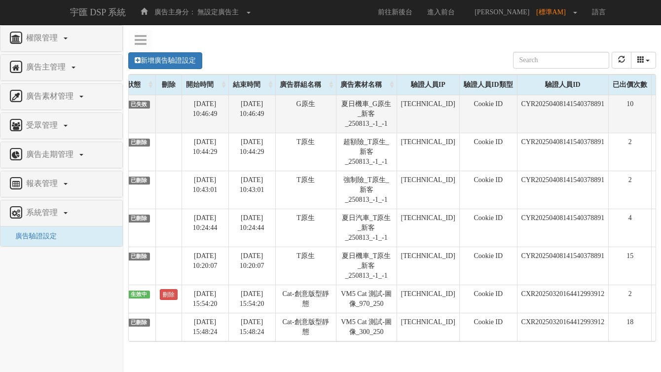
scroll to position [0, 91]
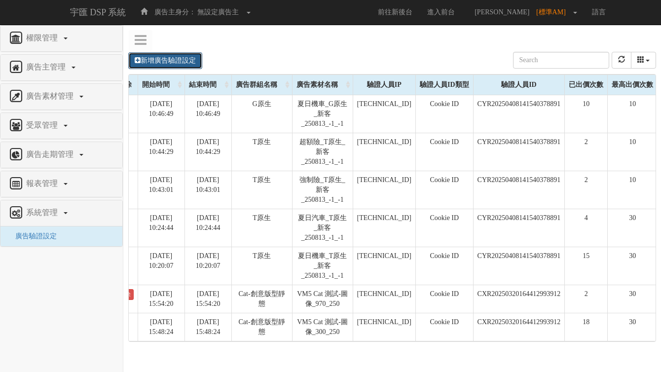
click at [184, 63] on link "新增廣告驗證設定" at bounding box center [165, 60] width 74 height 17
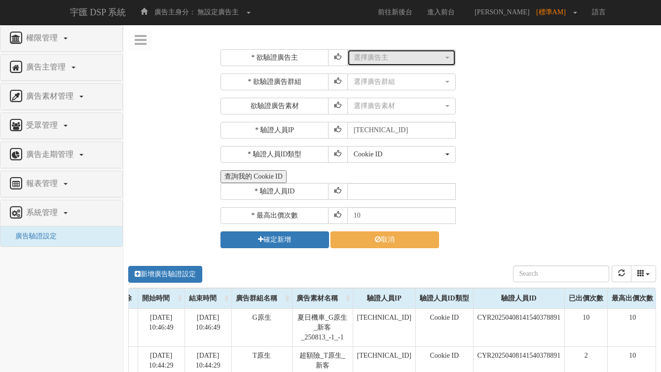
click at [388, 55] on div "選擇廣告主" at bounding box center [399, 58] width 90 height 10
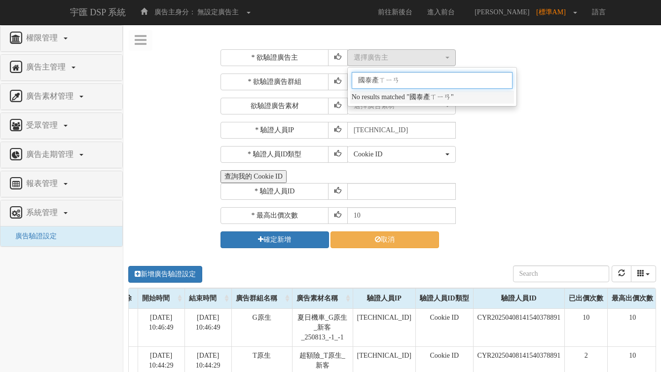
type input "國泰產險"
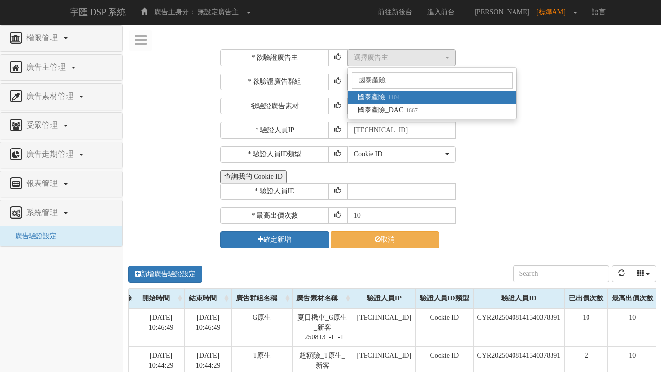
click at [385, 95] on small "1104" at bounding box center [392, 97] width 14 height 7
select select "1104"
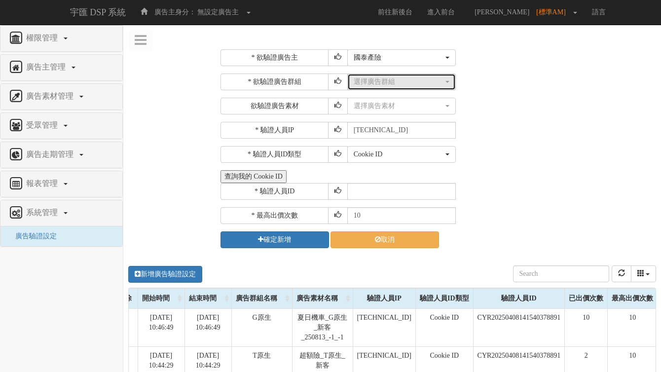
click at [400, 82] on div "選擇廣告群組" at bounding box center [399, 82] width 90 height 10
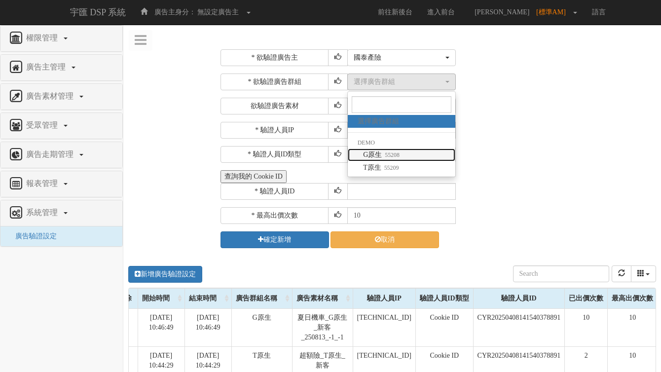
click at [386, 150] on span "G原生 55208" at bounding box center [381, 155] width 36 height 10
select select "55208"
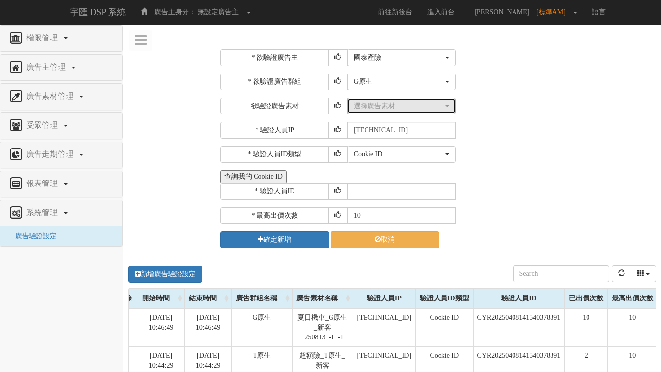
click at [390, 107] on div "選擇廣告素材" at bounding box center [399, 106] width 90 height 10
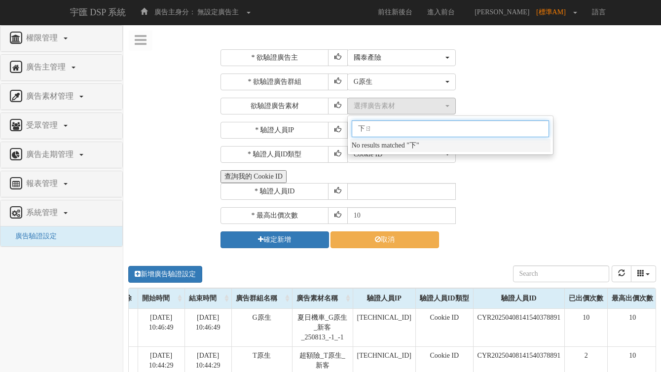
type input "夏日"
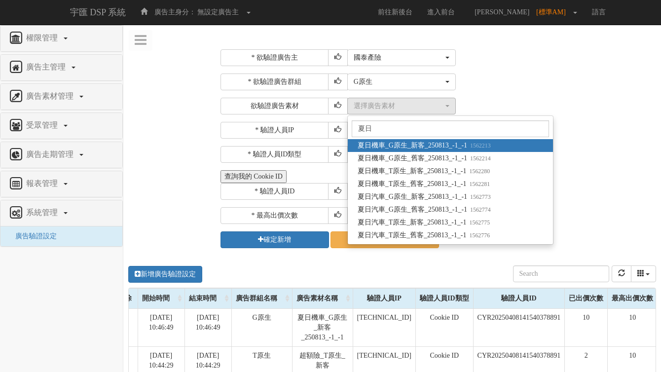
click at [413, 144] on span "夏日機車_G原生_新客_250813_-1_-1 1562213" at bounding box center [423, 146] width 133 height 10
select select "1562213"
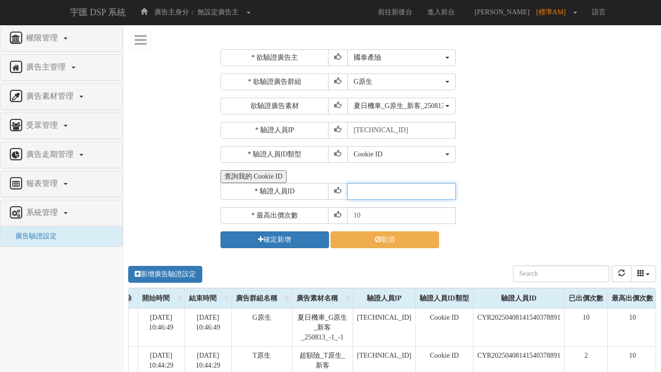
click at [360, 190] on input "text" at bounding box center [401, 191] width 108 height 17
paste input "CYR20250408141540378891"
type input "CYR20250408141540378891"
click at [520, 153] on div "Cookie ID ADID IDFA Cookie ID" at bounding box center [500, 154] width 306 height 17
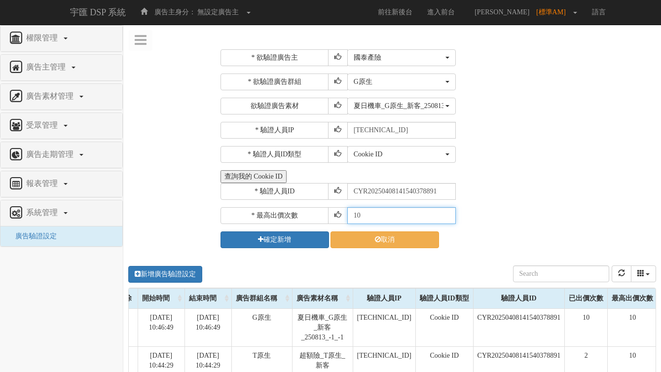
click at [386, 213] on input "10" at bounding box center [401, 215] width 108 height 17
type input "30"
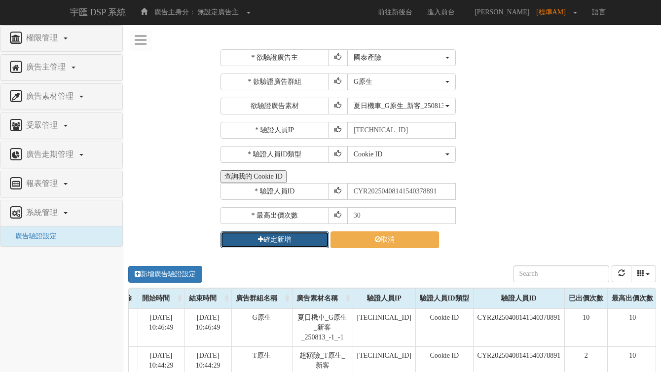
click at [299, 243] on button "確定新增" at bounding box center [274, 239] width 108 height 17
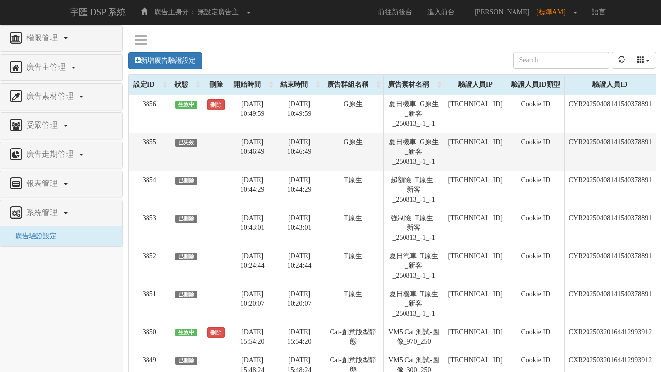
scroll to position [0, 91]
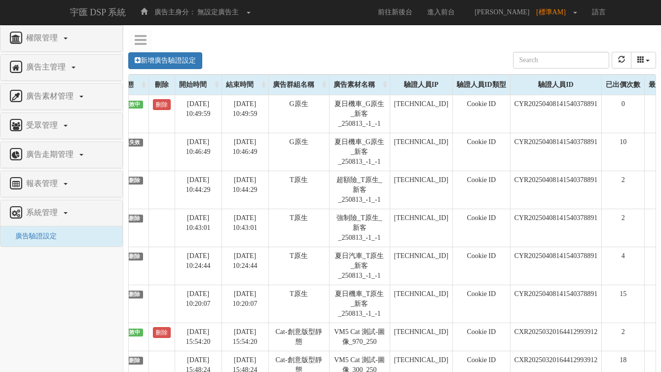
scroll to position [0, 91]
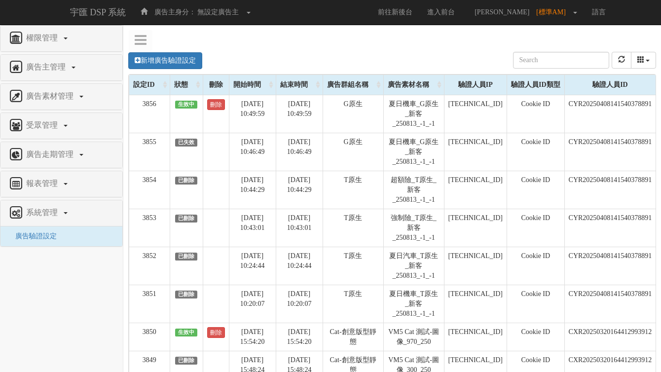
scroll to position [0, 91]
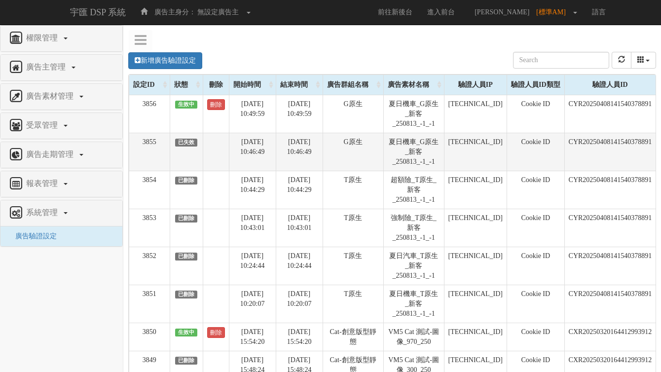
scroll to position [0, 91]
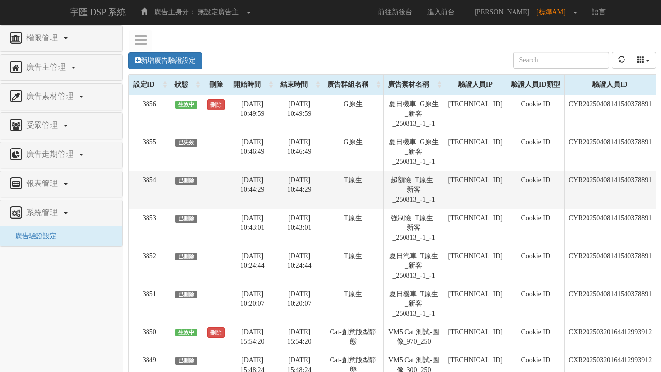
scroll to position [0, 91]
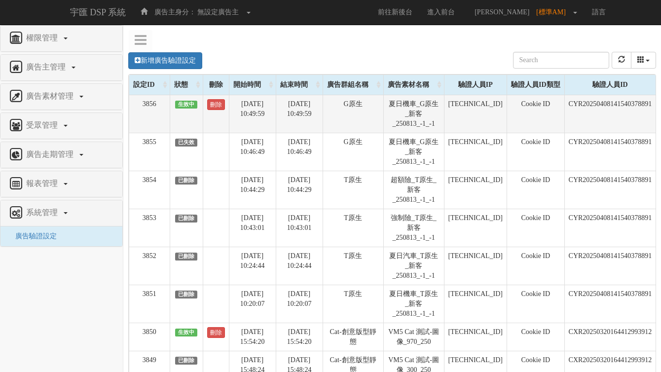
scroll to position [0, 91]
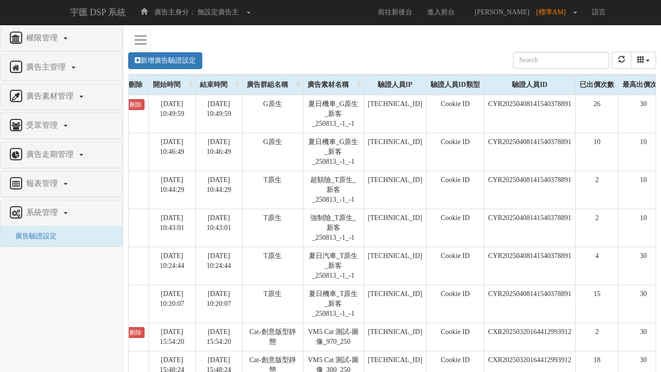
scroll to position [0, 91]
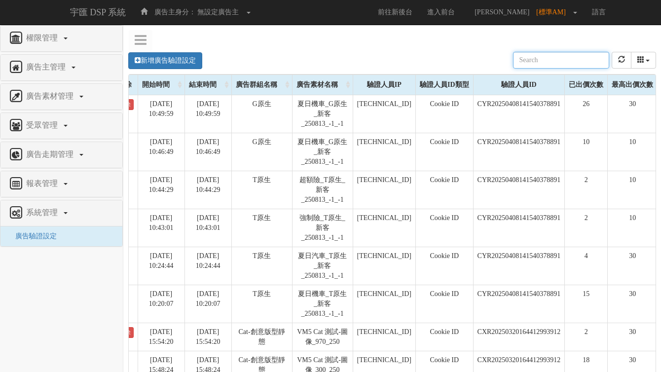
click at [421, 48] on div "新增廣告驗證設定 設定ID 狀態 刪除 開始時間 結束時間 廣告主ID 廣告主名稱 廣告走期ID 廣告走期名稱 廣告群組ID 廣告群組名稱 廣告素材 廣告素材…" at bounding box center [392, 60] width 528 height 27
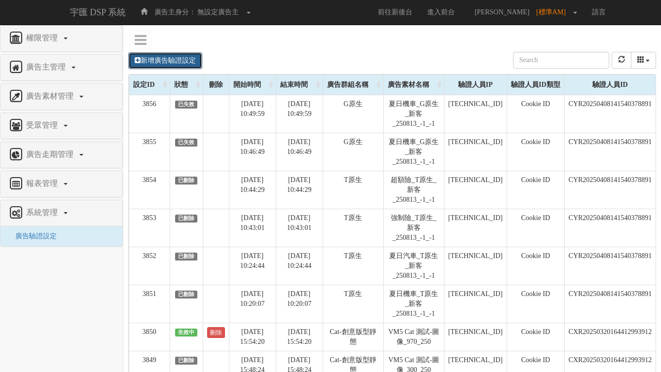
click at [188, 62] on link "新增廣告驗證設定" at bounding box center [165, 60] width 74 height 17
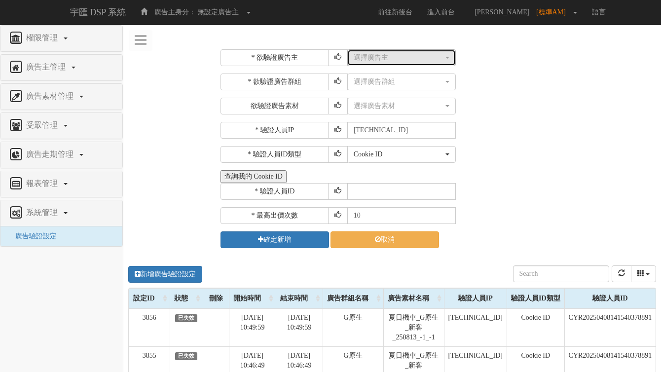
click at [405, 54] on div "選擇廣告主" at bounding box center [399, 58] width 90 height 10
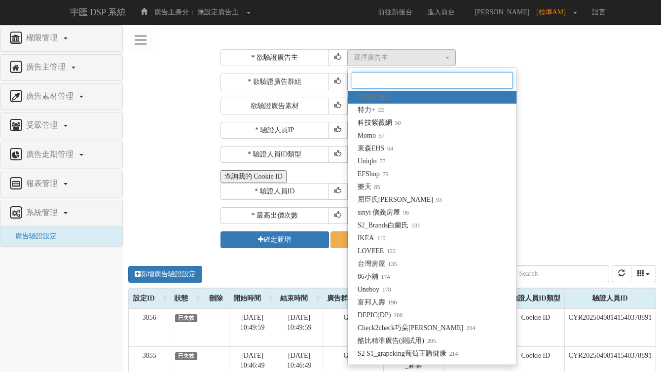
click at [393, 76] on input "Search" at bounding box center [432, 80] width 161 height 17
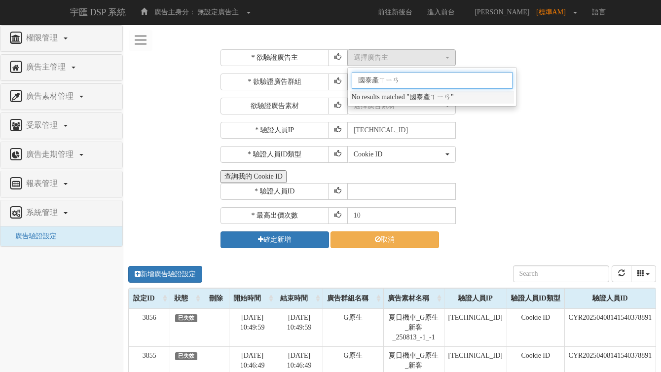
type input "國泰產險"
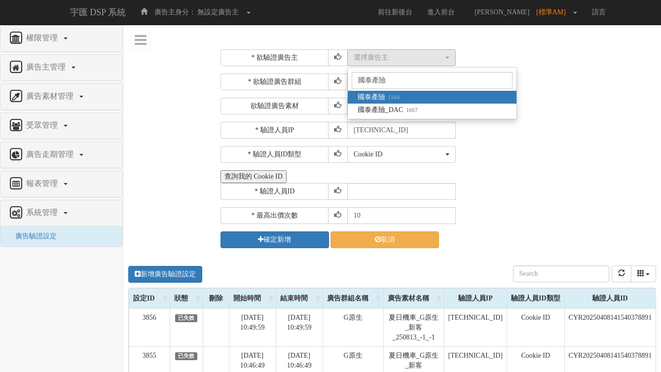
click at [384, 94] on span "國泰產險 1104" at bounding box center [378, 97] width 42 height 10
select select "1104"
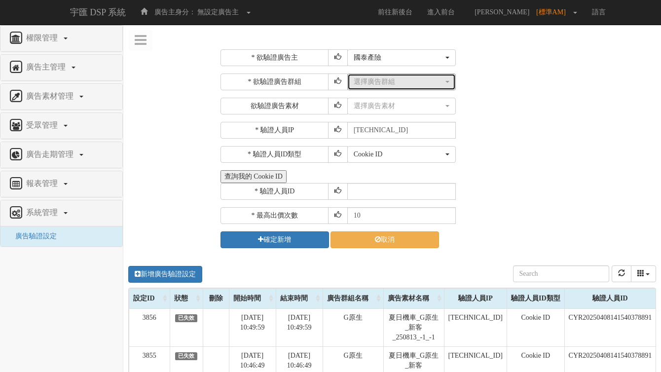
click at [396, 79] on div "選擇廣告群組" at bounding box center [399, 82] width 90 height 10
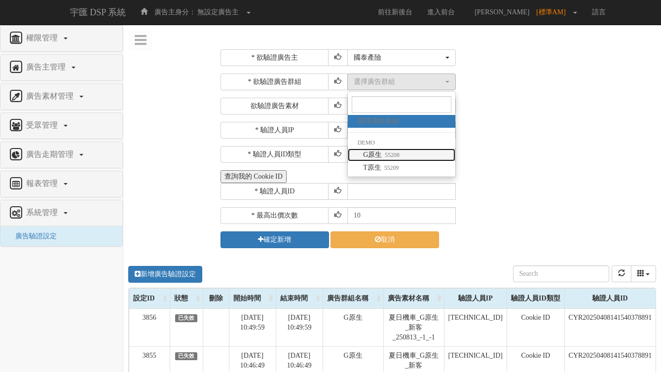
click at [396, 158] on small "55208" at bounding box center [391, 154] width 18 height 7
select select "55208"
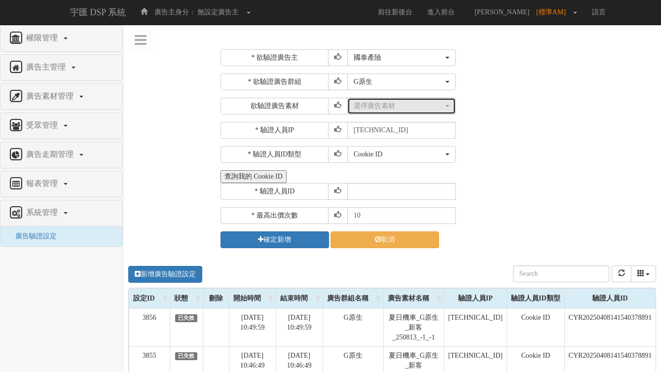
click at [410, 108] on div "選擇廣告素材" at bounding box center [399, 106] width 90 height 10
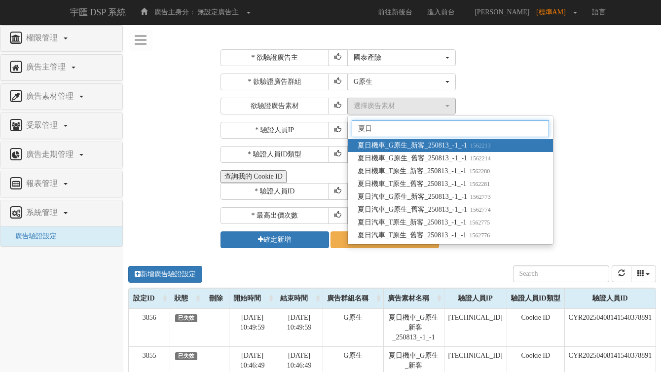
type input "夏日"
click at [404, 144] on span "夏日機車_G原生_新客_250813_-1_-1 1562213" at bounding box center [423, 146] width 133 height 10
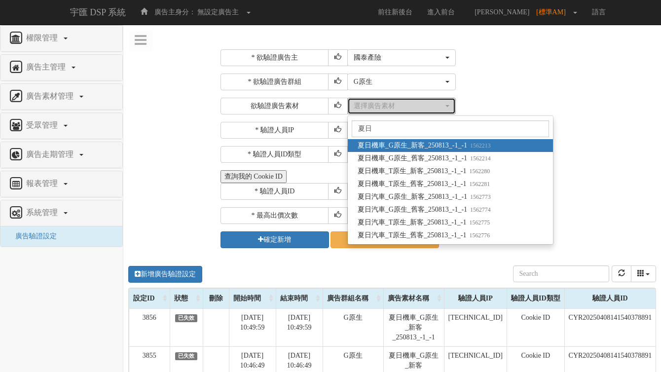
select select "1562213"
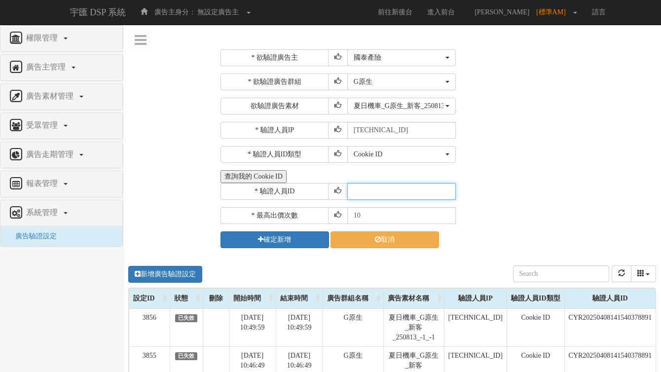
click at [391, 188] on input "text" at bounding box center [401, 191] width 108 height 17
paste input "CYR20250408141540378891"
type input "CYR20250408141540378891"
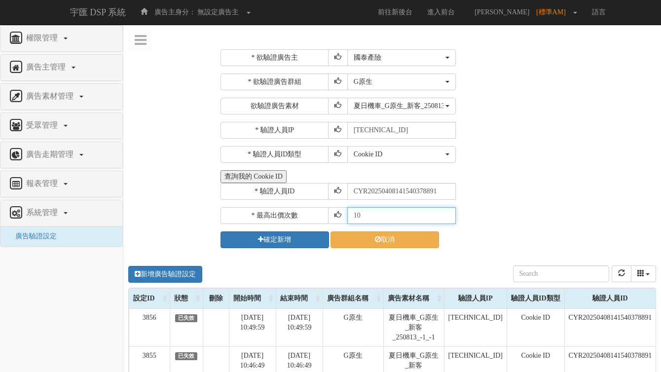
click at [376, 218] on input "10" at bounding box center [401, 215] width 108 height 17
type input "1"
type input "30"
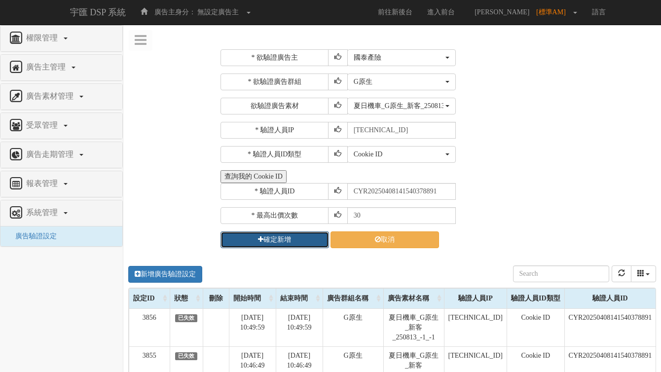
click at [300, 240] on button "確定新增" at bounding box center [274, 239] width 108 height 17
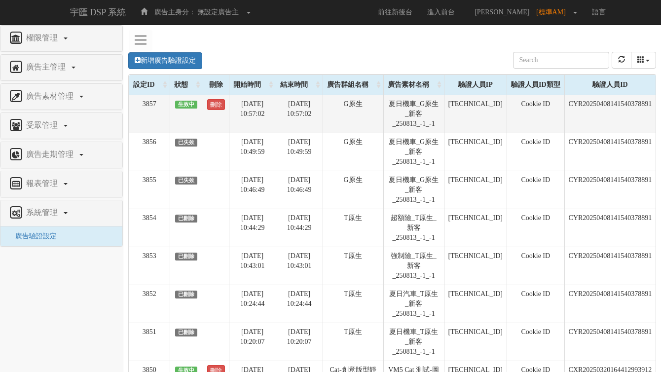
scroll to position [0, 91]
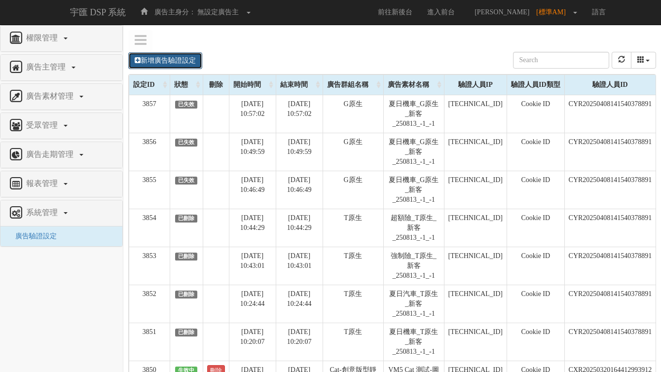
click at [173, 60] on link "新增廣告驗證設定" at bounding box center [165, 60] width 74 height 17
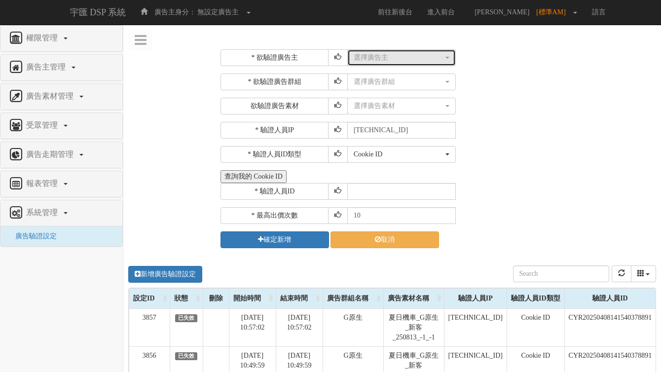
click at [364, 61] on div "選擇廣告主" at bounding box center [399, 58] width 90 height 10
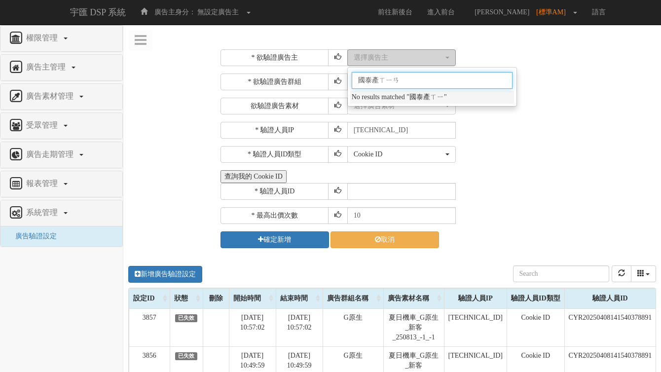
type input "國泰產險"
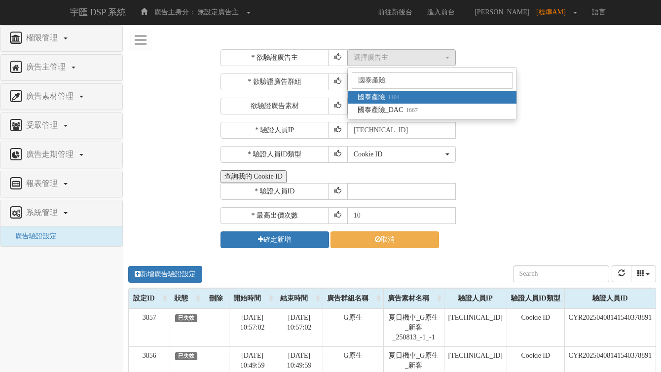
click at [375, 92] on span "國泰產險 1104" at bounding box center [378, 97] width 42 height 10
select select "1104"
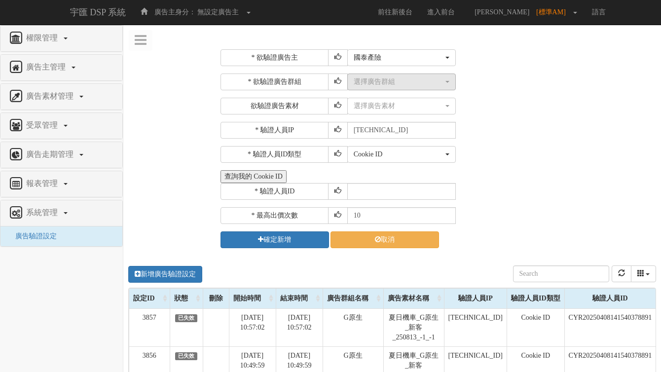
click at [400, 80] on div "選擇廣告群組" at bounding box center [399, 82] width 90 height 10
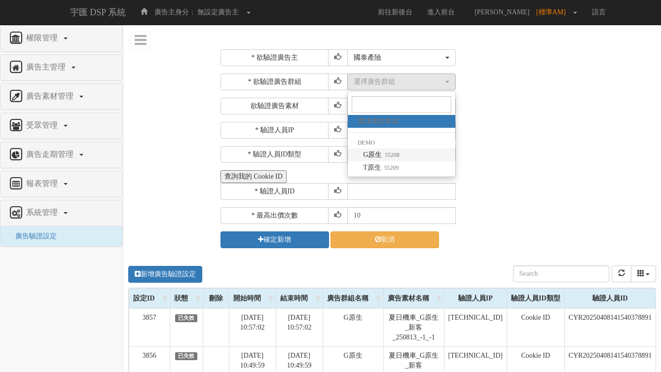
click at [391, 155] on small "55208" at bounding box center [391, 154] width 18 height 7
select select "55208"
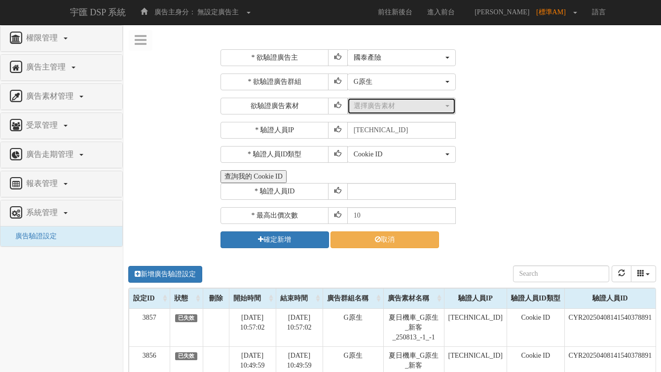
click at [396, 106] on div "選擇廣告素材" at bounding box center [399, 106] width 90 height 10
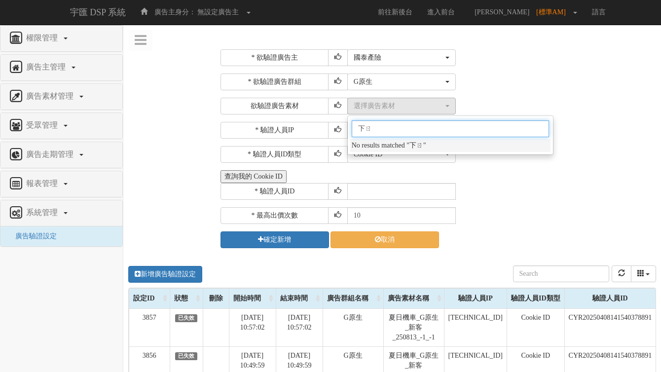
type input "夏日"
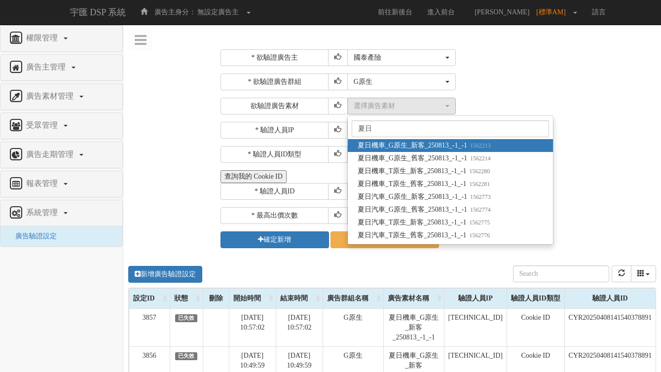
click at [393, 146] on span "夏日機車_G原生_新客_250813_-1_-1 1562213" at bounding box center [423, 146] width 133 height 10
select select "1562213"
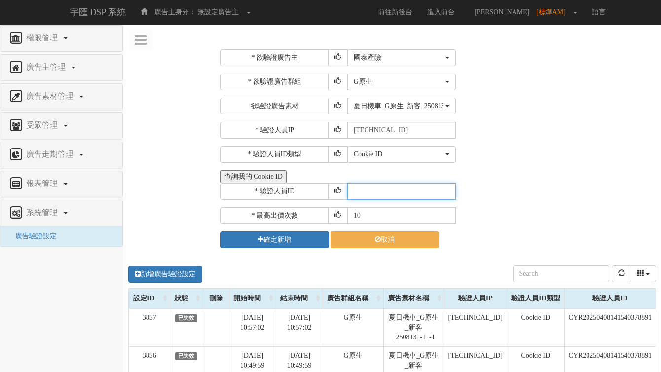
click at [385, 190] on input "text" at bounding box center [401, 191] width 108 height 17
paste input "CYR20250408141540378891"
type input "CYR20250408141540378891"
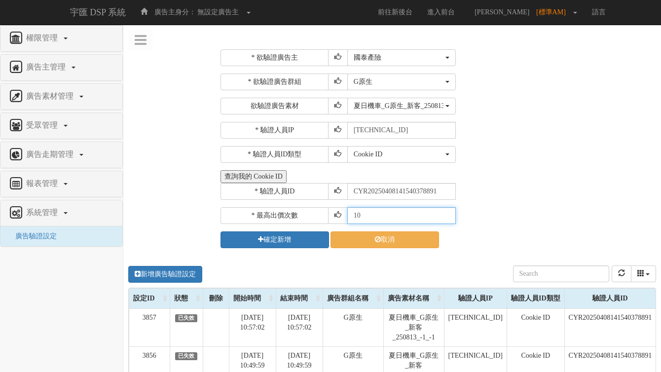
click at [371, 220] on input "10" at bounding box center [401, 215] width 108 height 17
type input "30"
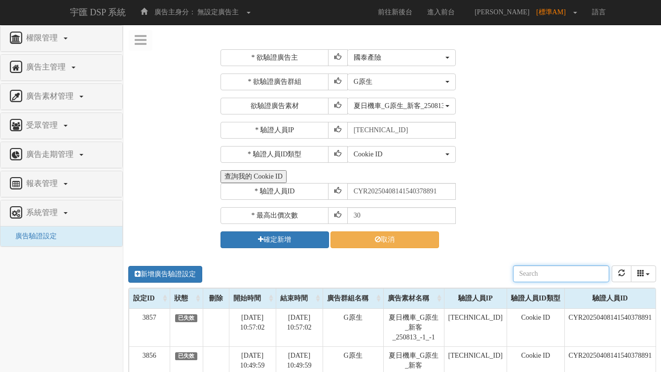
click at [311, 265] on div "新增廣告驗證設定 設定ID 狀態 刪除 開始時間 結束時間 廣告主ID 廣告主名稱 廣告走期ID 廣告走期名稱 廣告群組ID 廣告群組名稱 廣告素材 廣告素材…" at bounding box center [392, 273] width 528 height 27
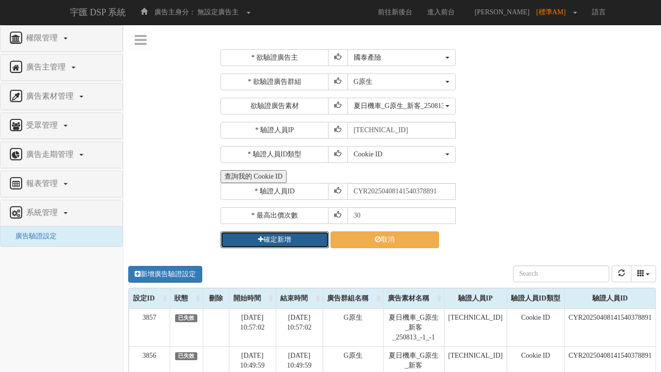
click at [298, 239] on button "確定新增" at bounding box center [274, 239] width 108 height 17
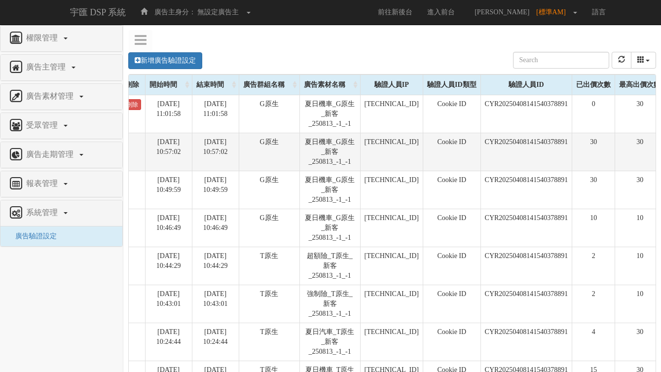
scroll to position [0, 91]
